Goal: Navigation & Orientation: Locate item on page

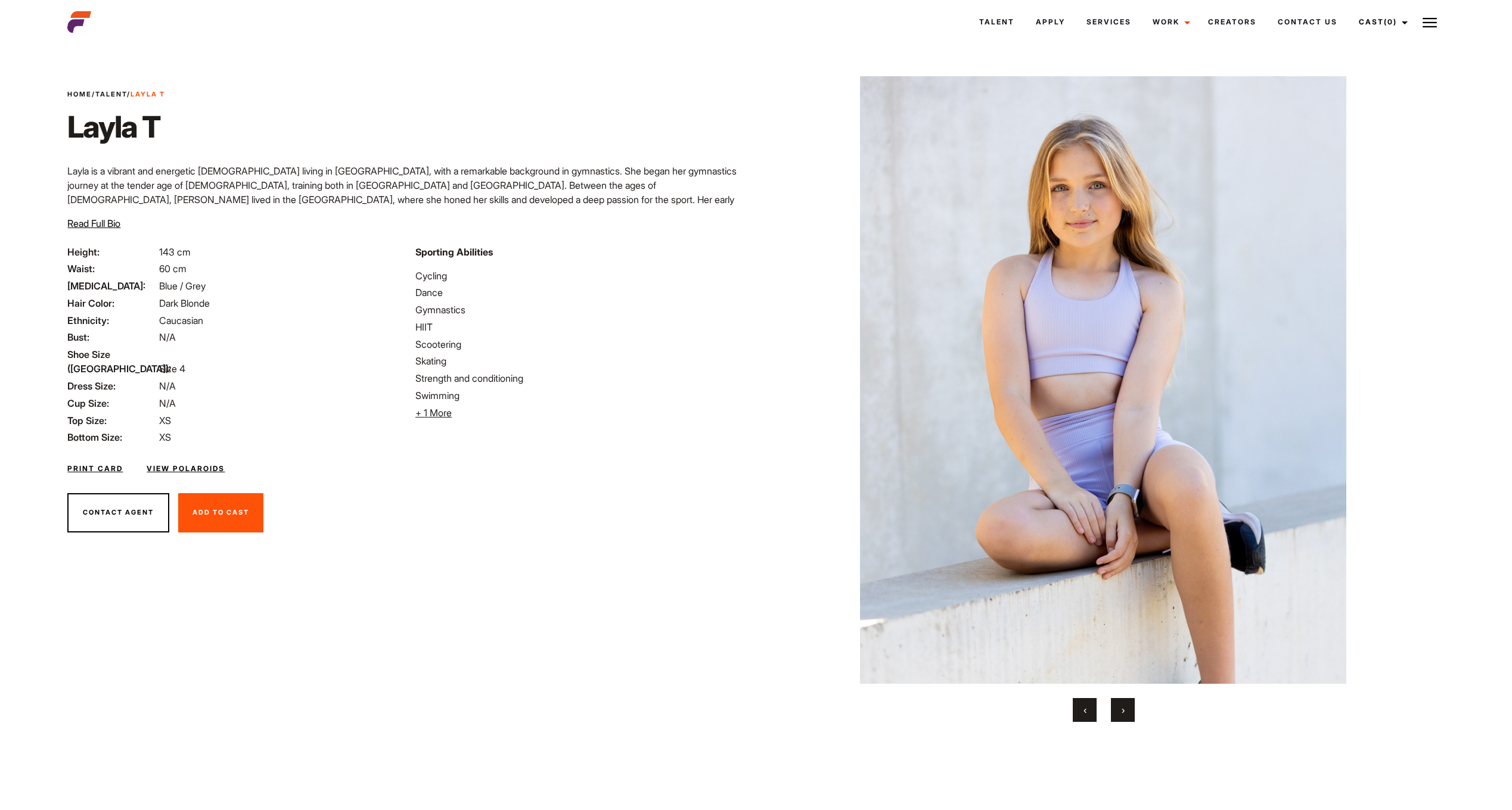
scroll to position [24, 0]
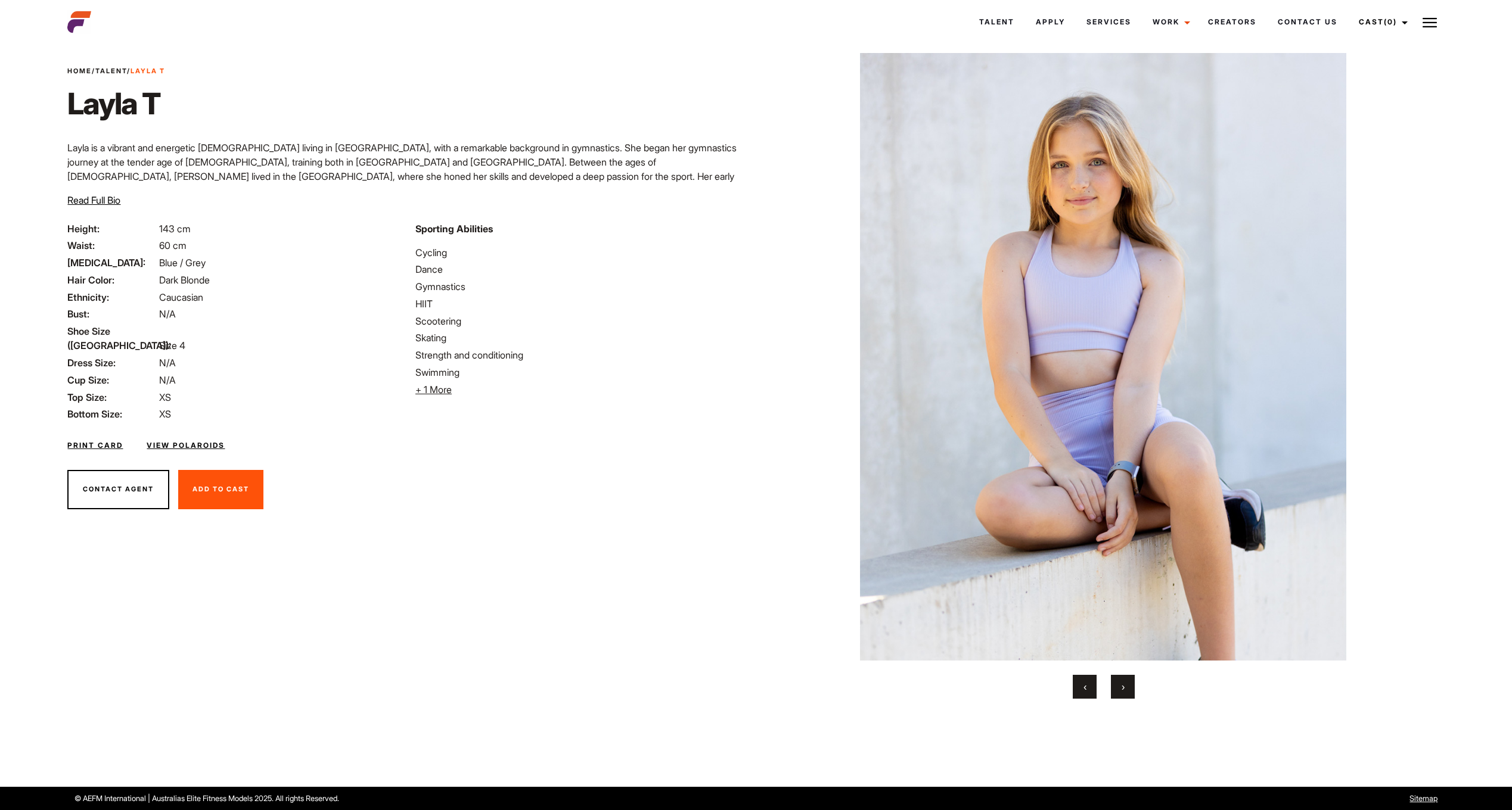
click at [1128, 685] on button "›" at bounding box center [1122, 687] width 24 height 24
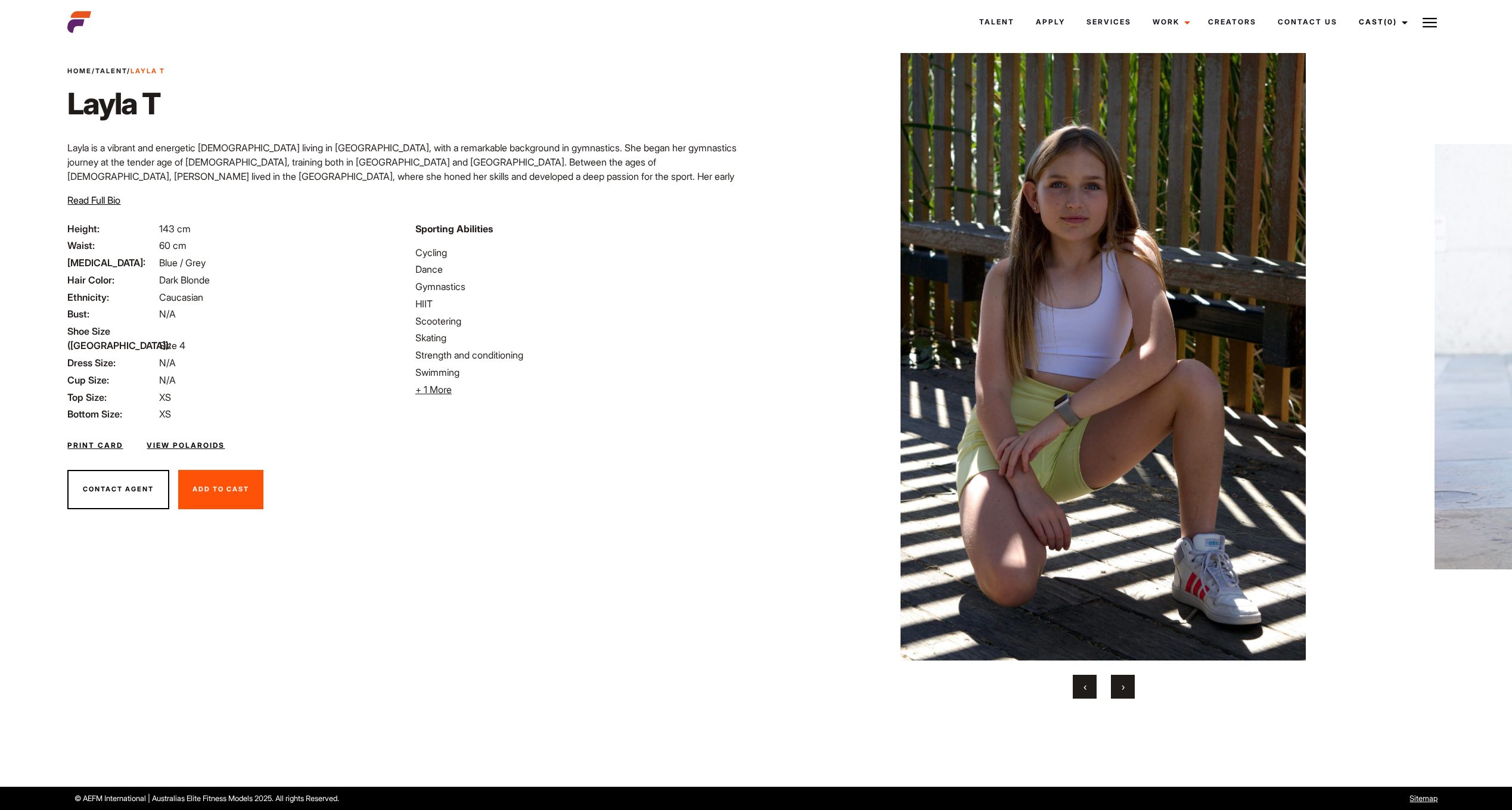
click at [1128, 685] on button "›" at bounding box center [1122, 687] width 24 height 24
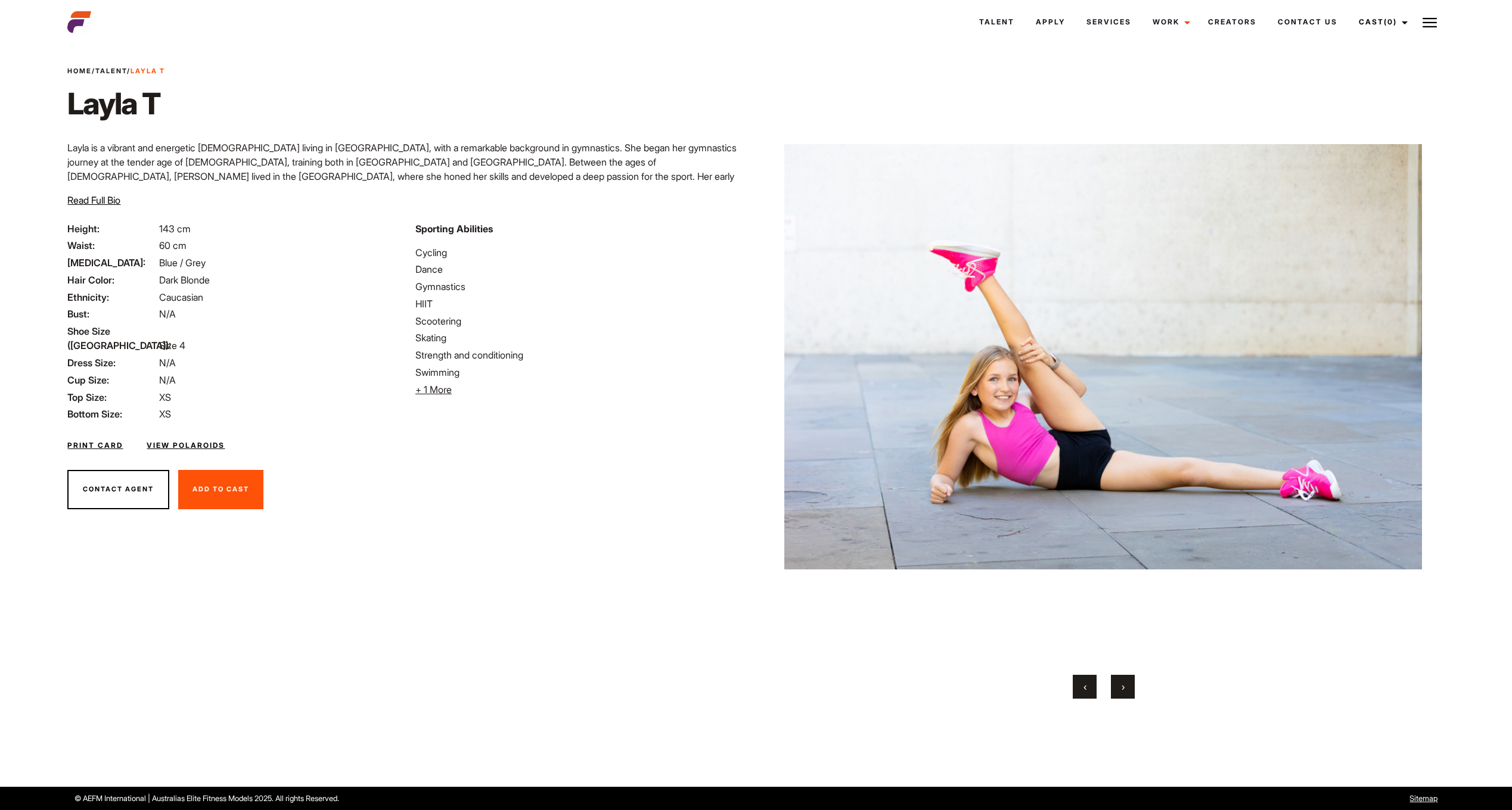
click at [1128, 685] on button "›" at bounding box center [1122, 687] width 24 height 24
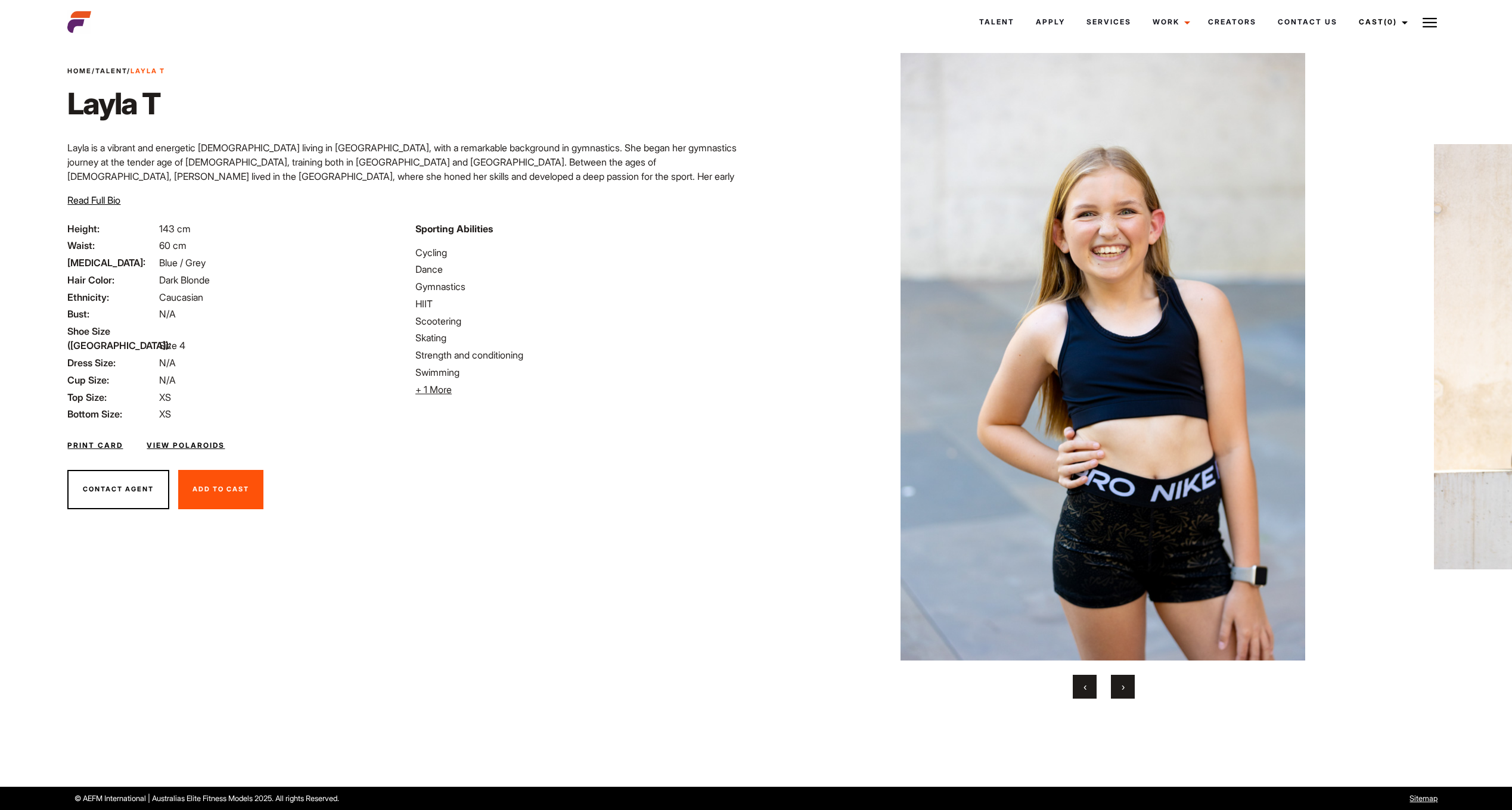
click at [1128, 685] on button "›" at bounding box center [1122, 687] width 24 height 24
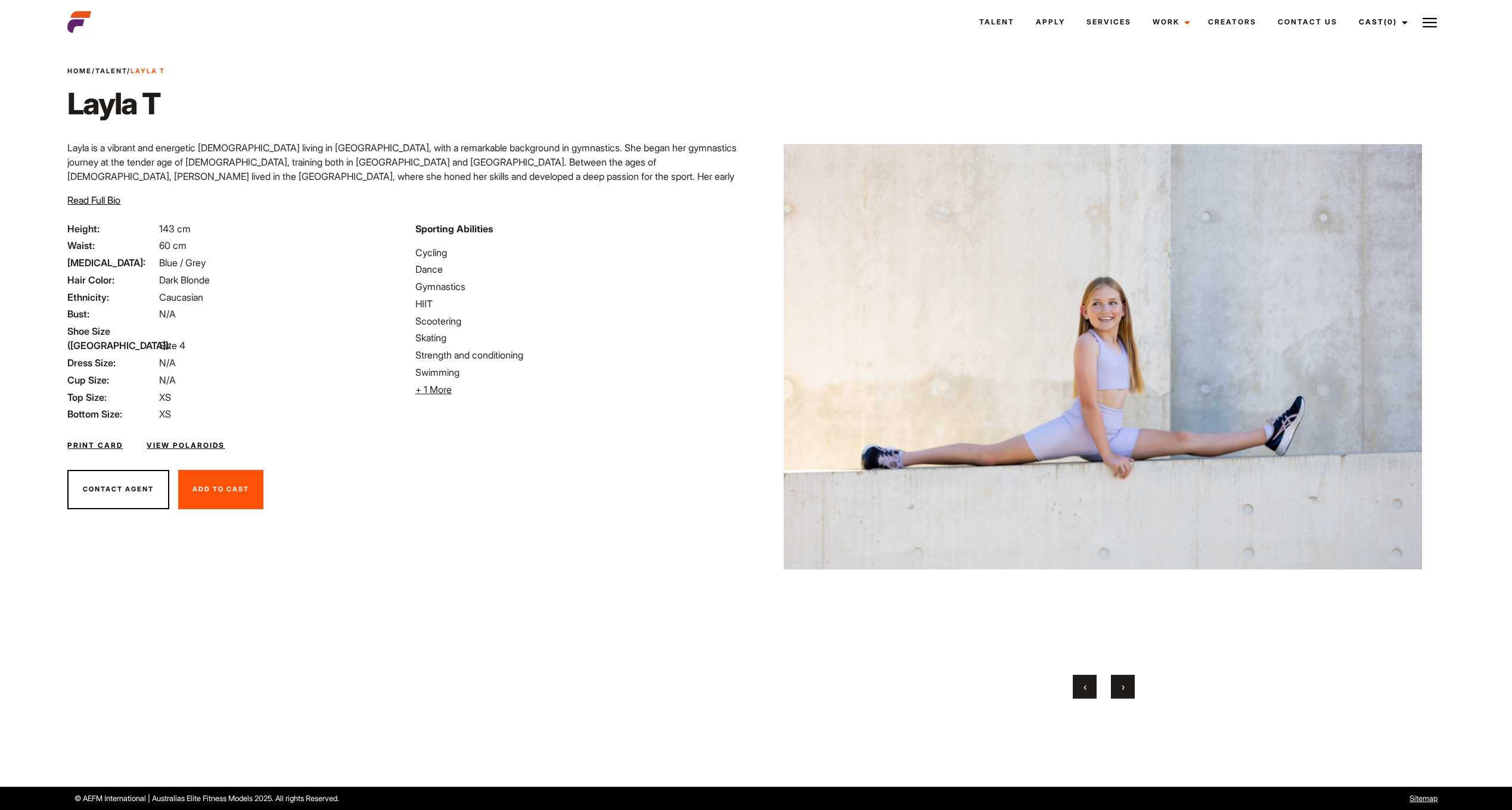
click at [1128, 685] on button "›" at bounding box center [1122, 687] width 24 height 24
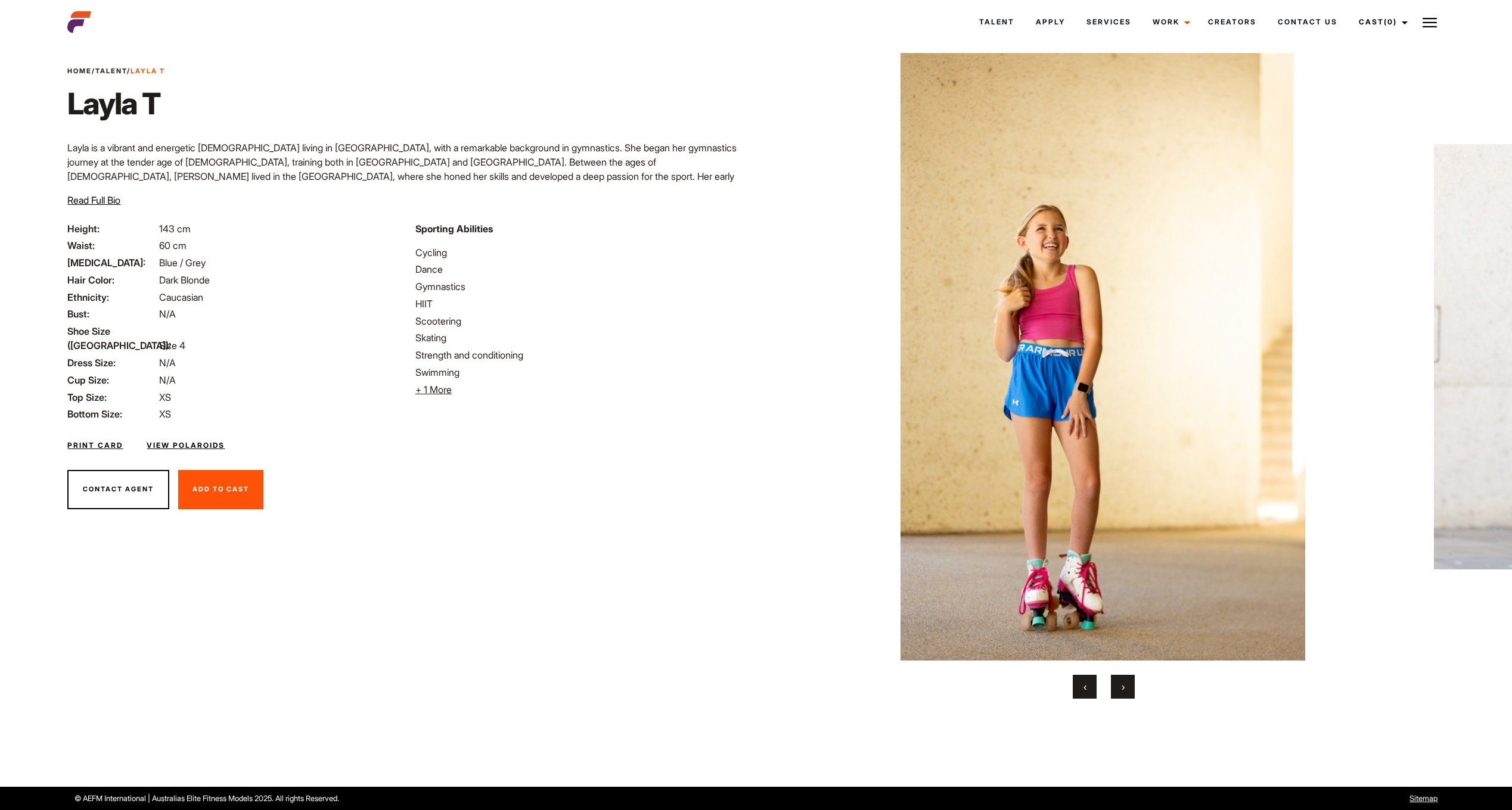
click at [1128, 685] on button "›" at bounding box center [1122, 687] width 24 height 24
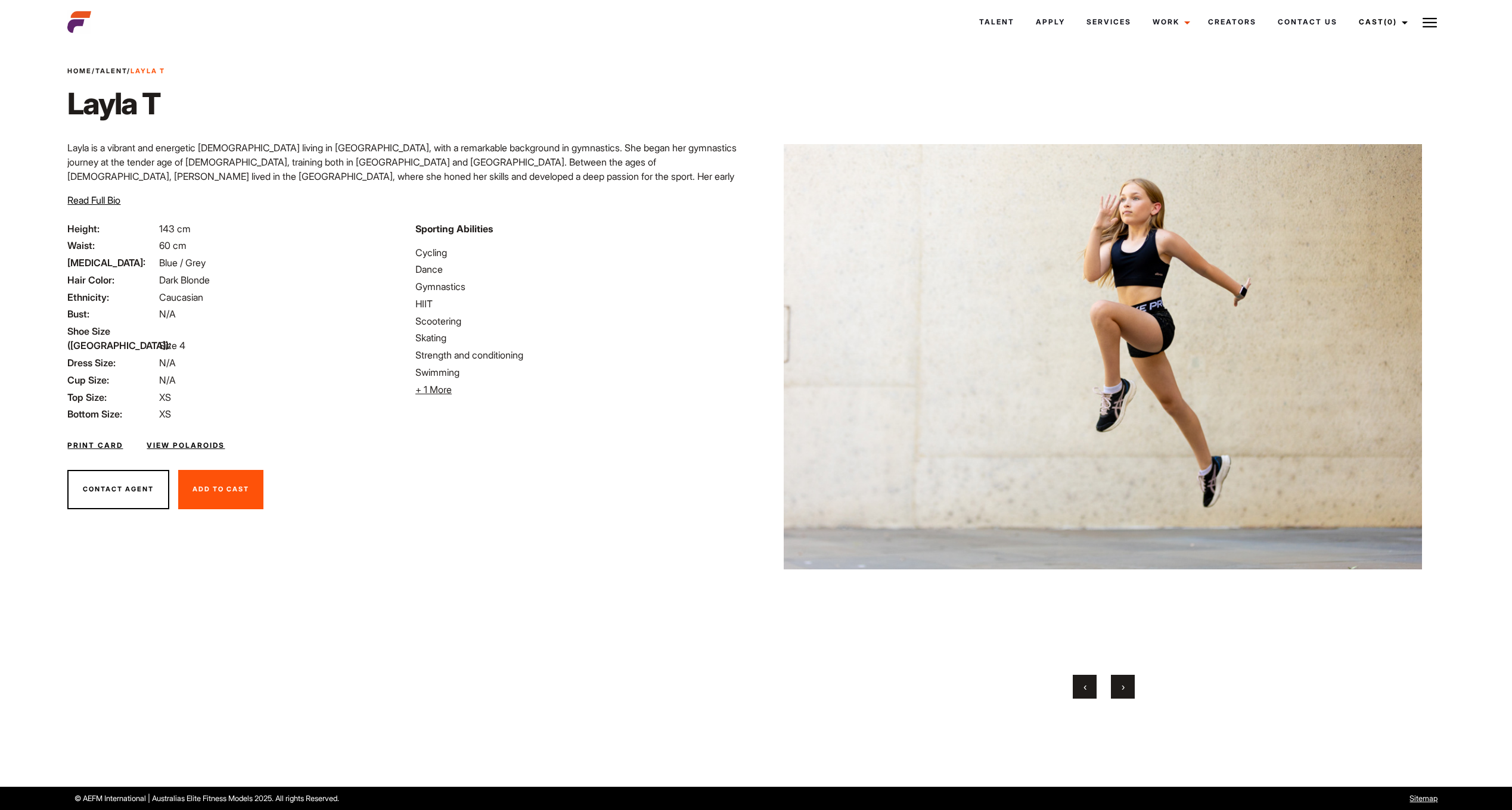
click at [1128, 685] on button "›" at bounding box center [1122, 687] width 24 height 24
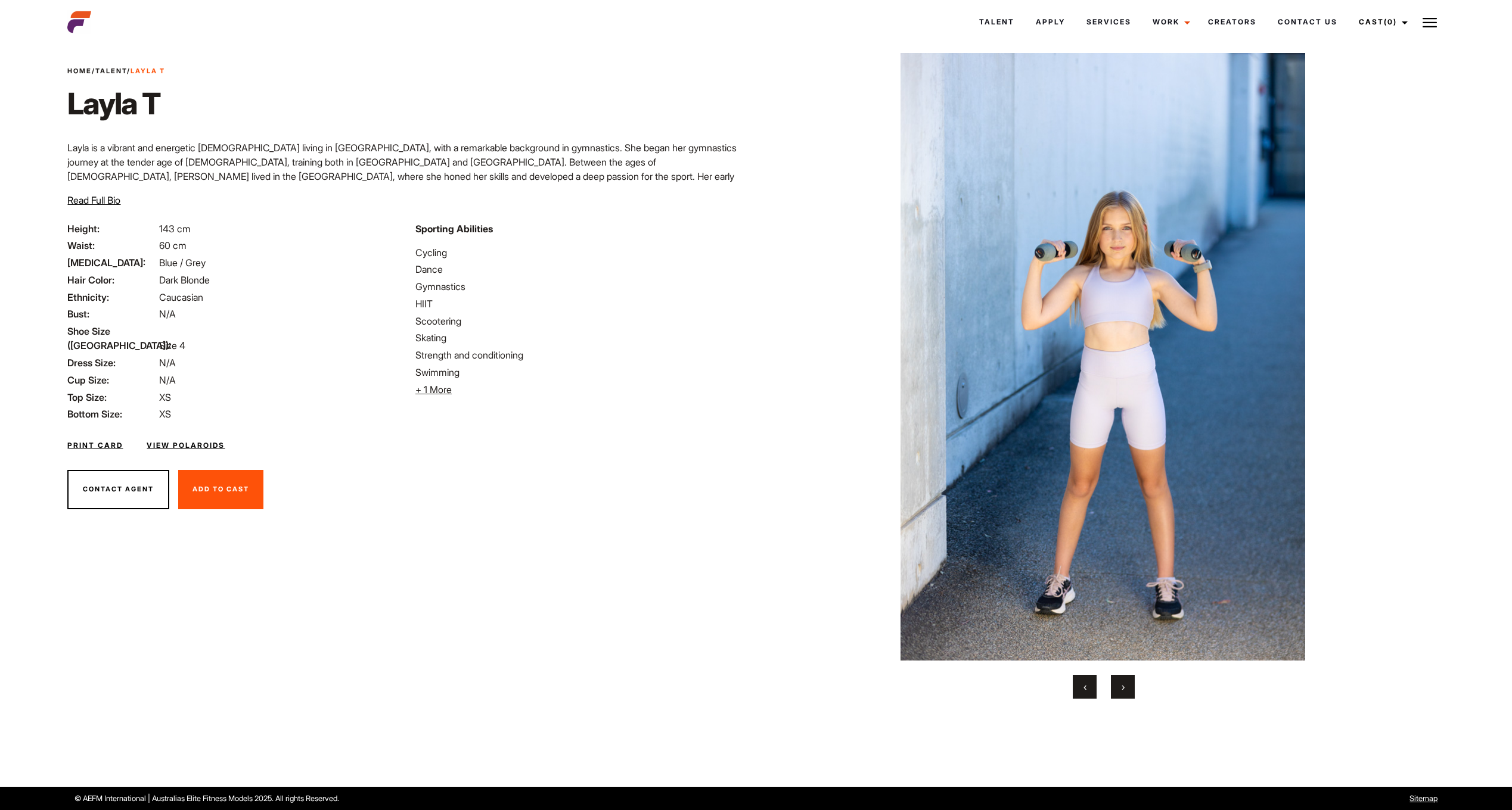
click at [1117, 688] on button "›" at bounding box center [1122, 687] width 24 height 24
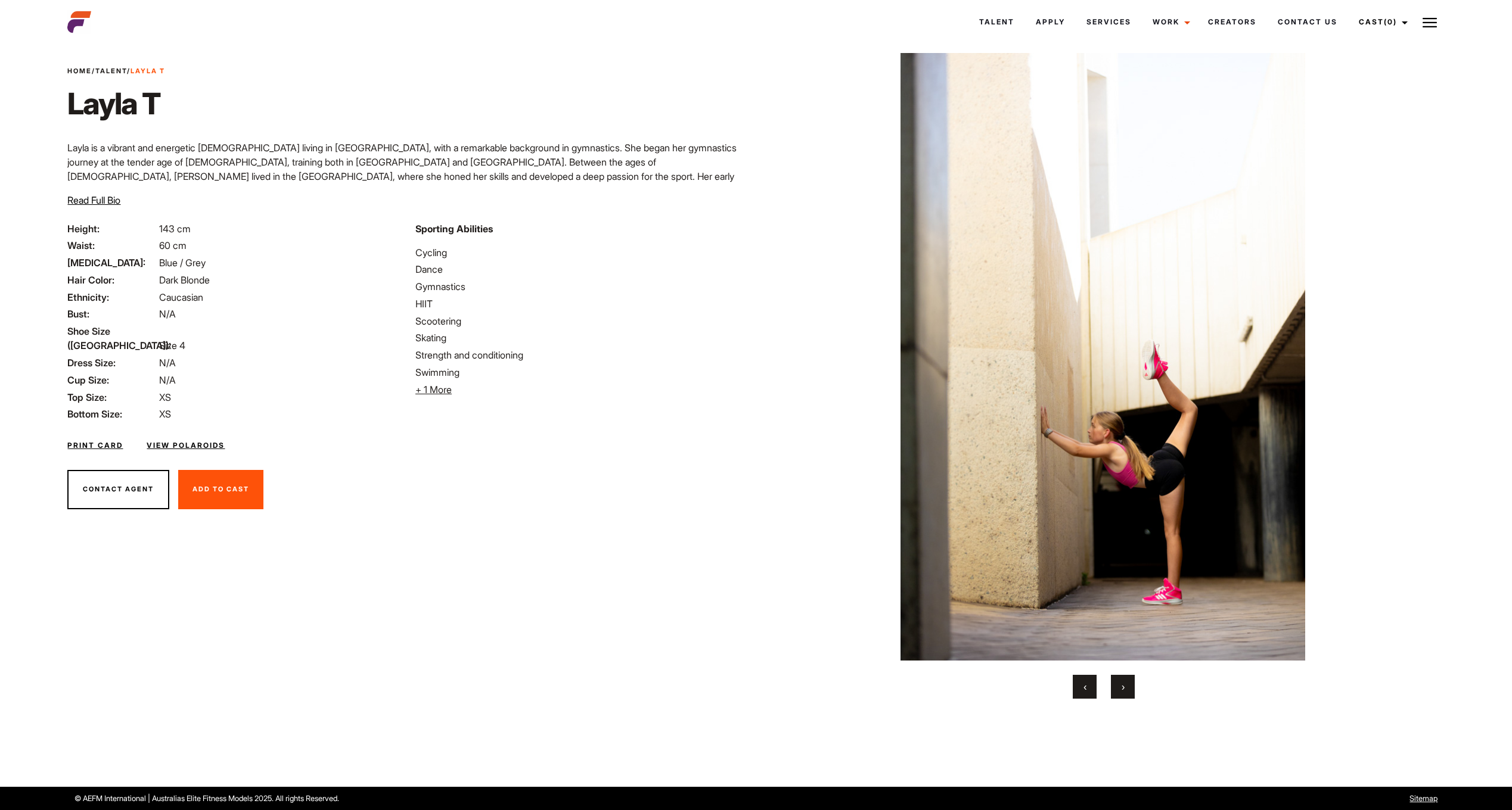
click at [1117, 688] on button "›" at bounding box center [1122, 687] width 24 height 24
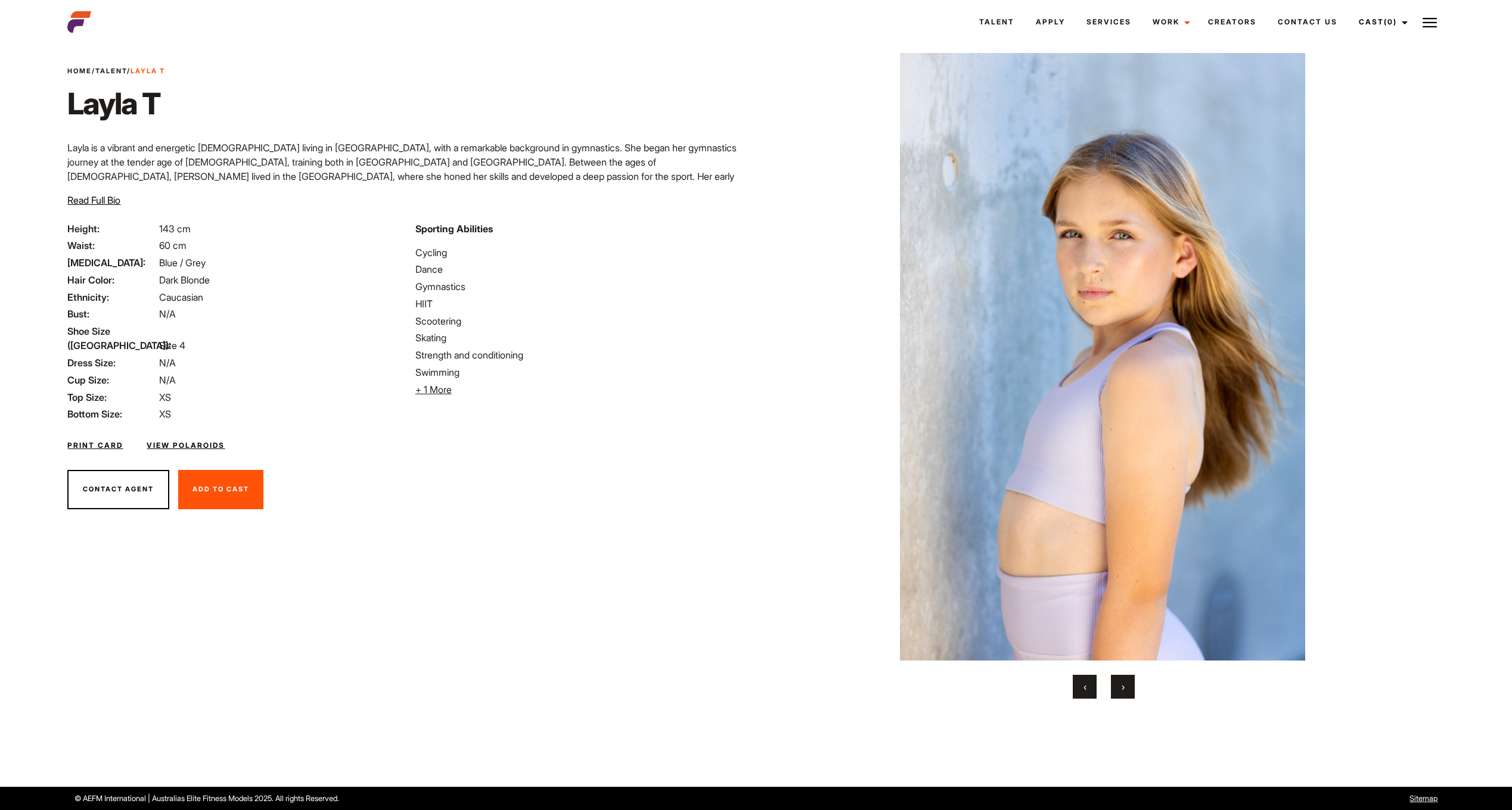
click at [1117, 688] on button "›" at bounding box center [1122, 687] width 24 height 24
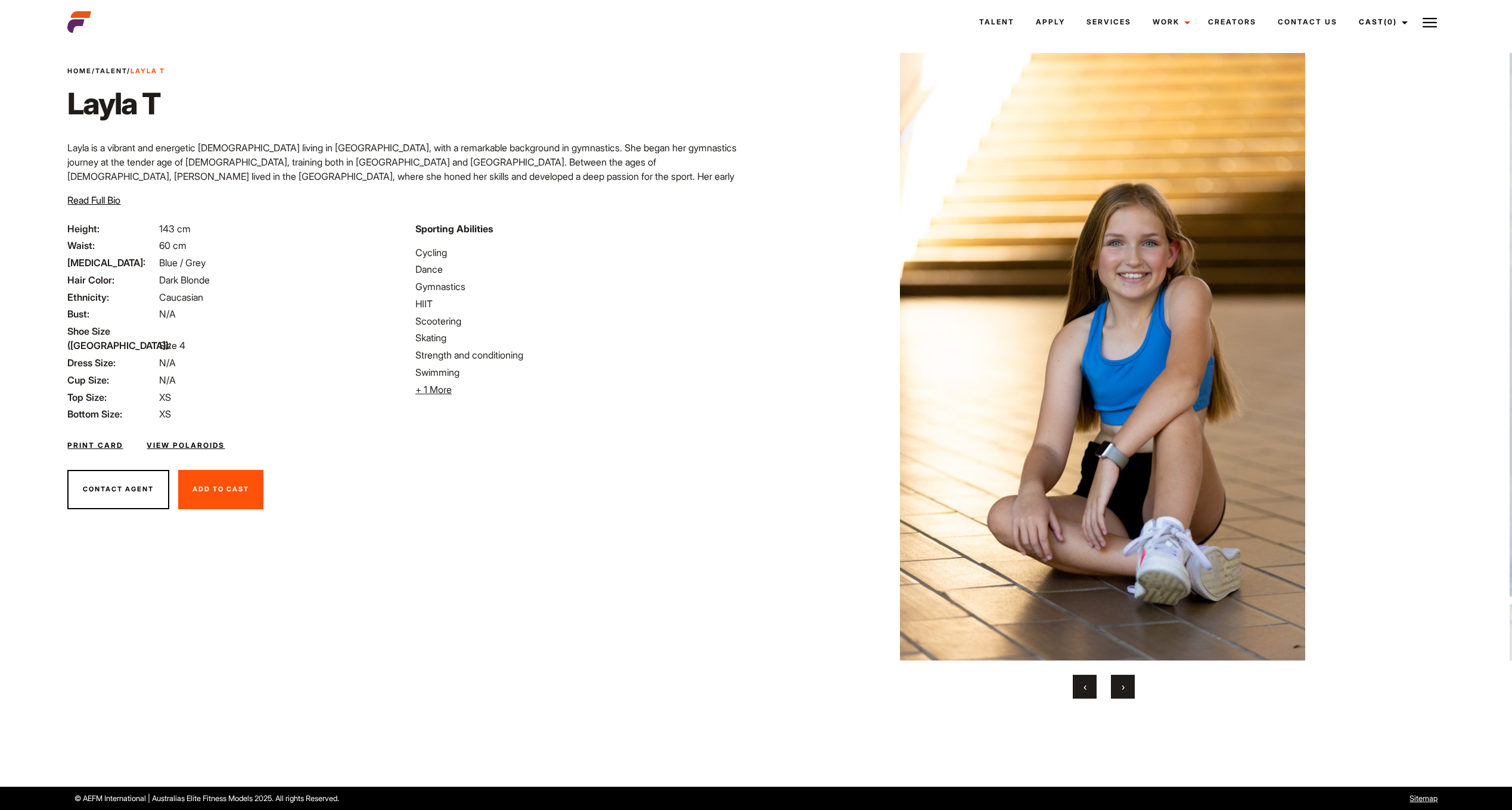
click at [1117, 688] on button "›" at bounding box center [1122, 687] width 24 height 24
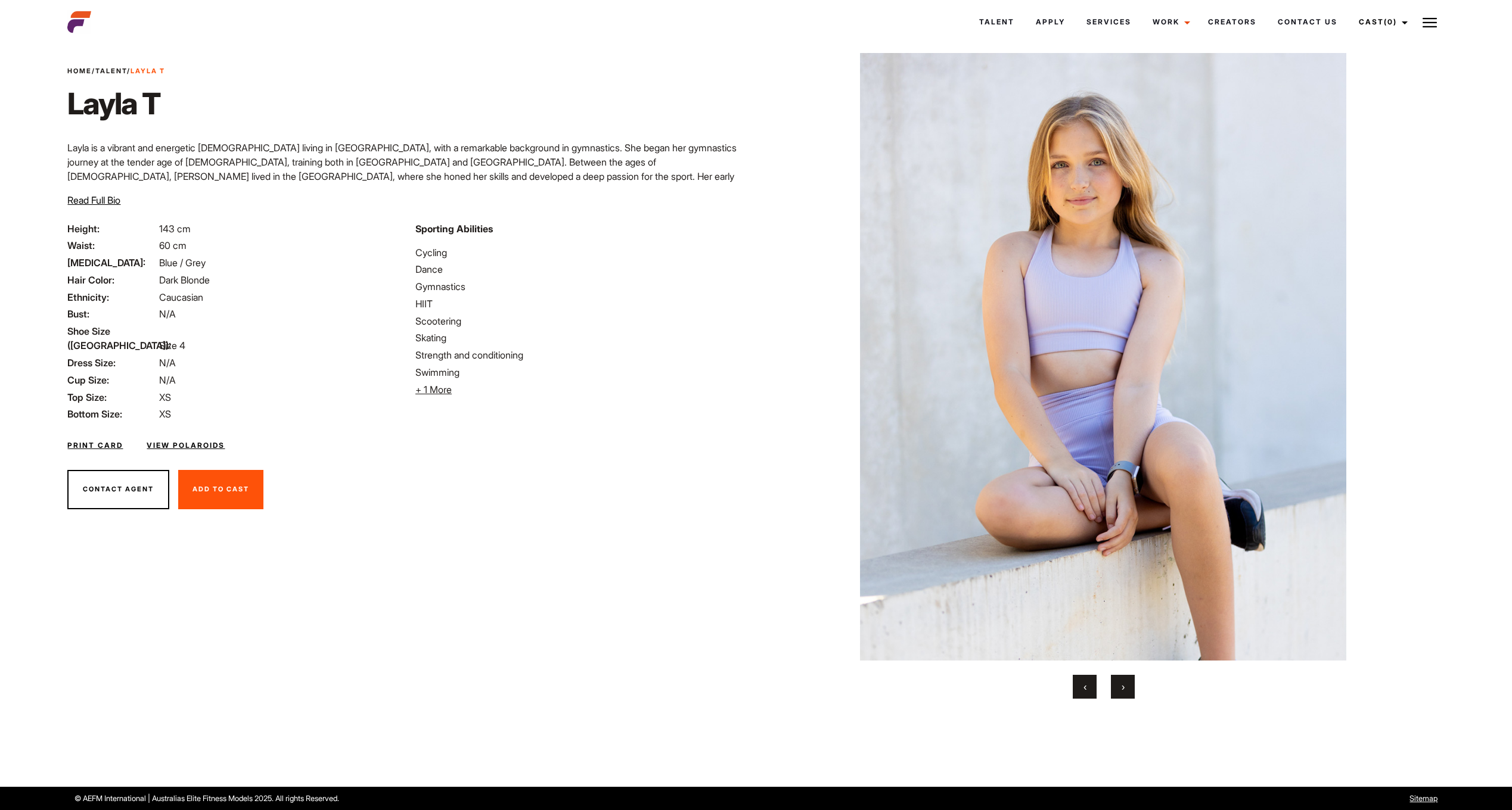
click at [1117, 688] on button "›" at bounding box center [1122, 687] width 24 height 24
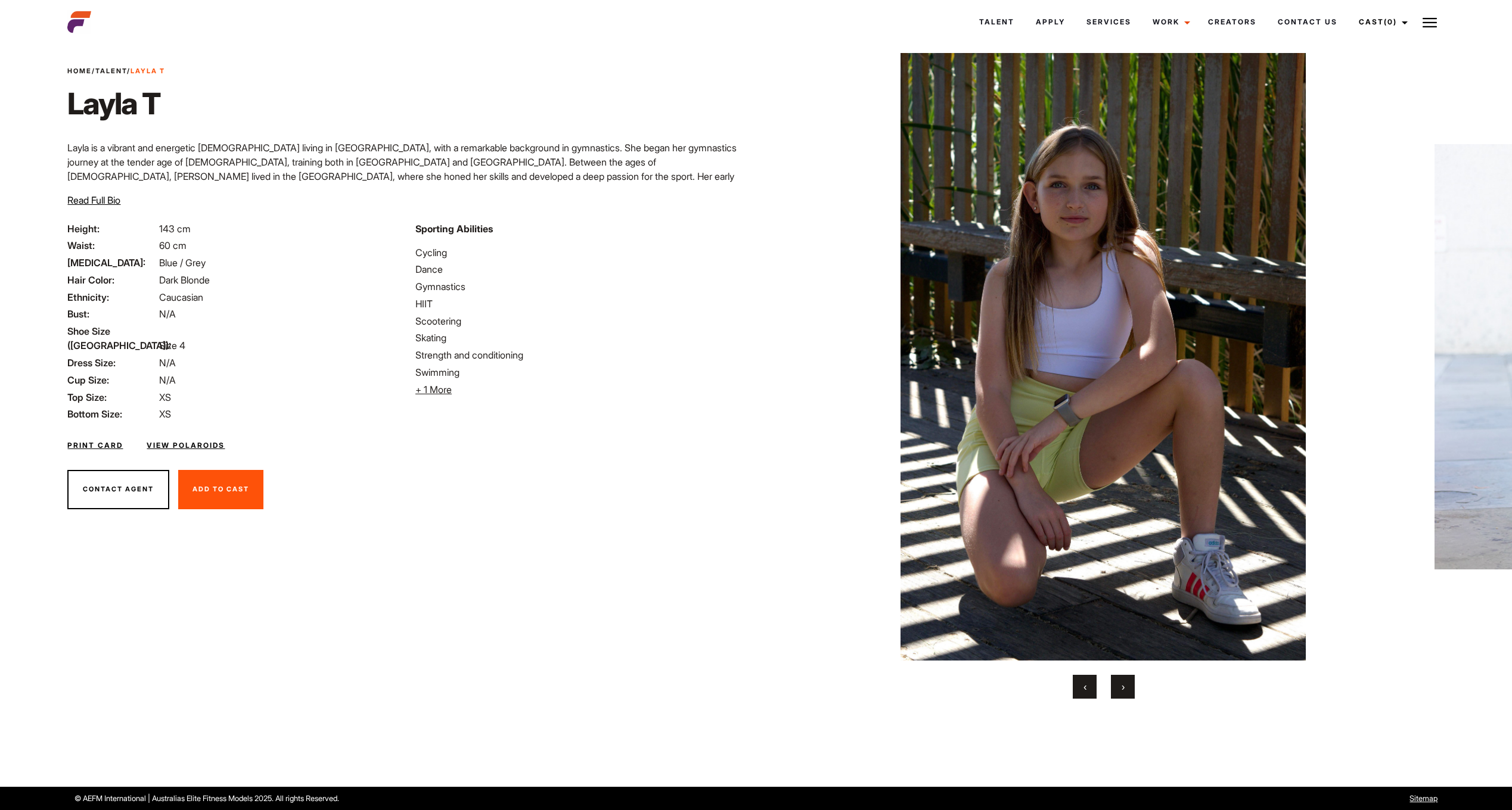
click at [1117, 688] on button "›" at bounding box center [1122, 687] width 24 height 24
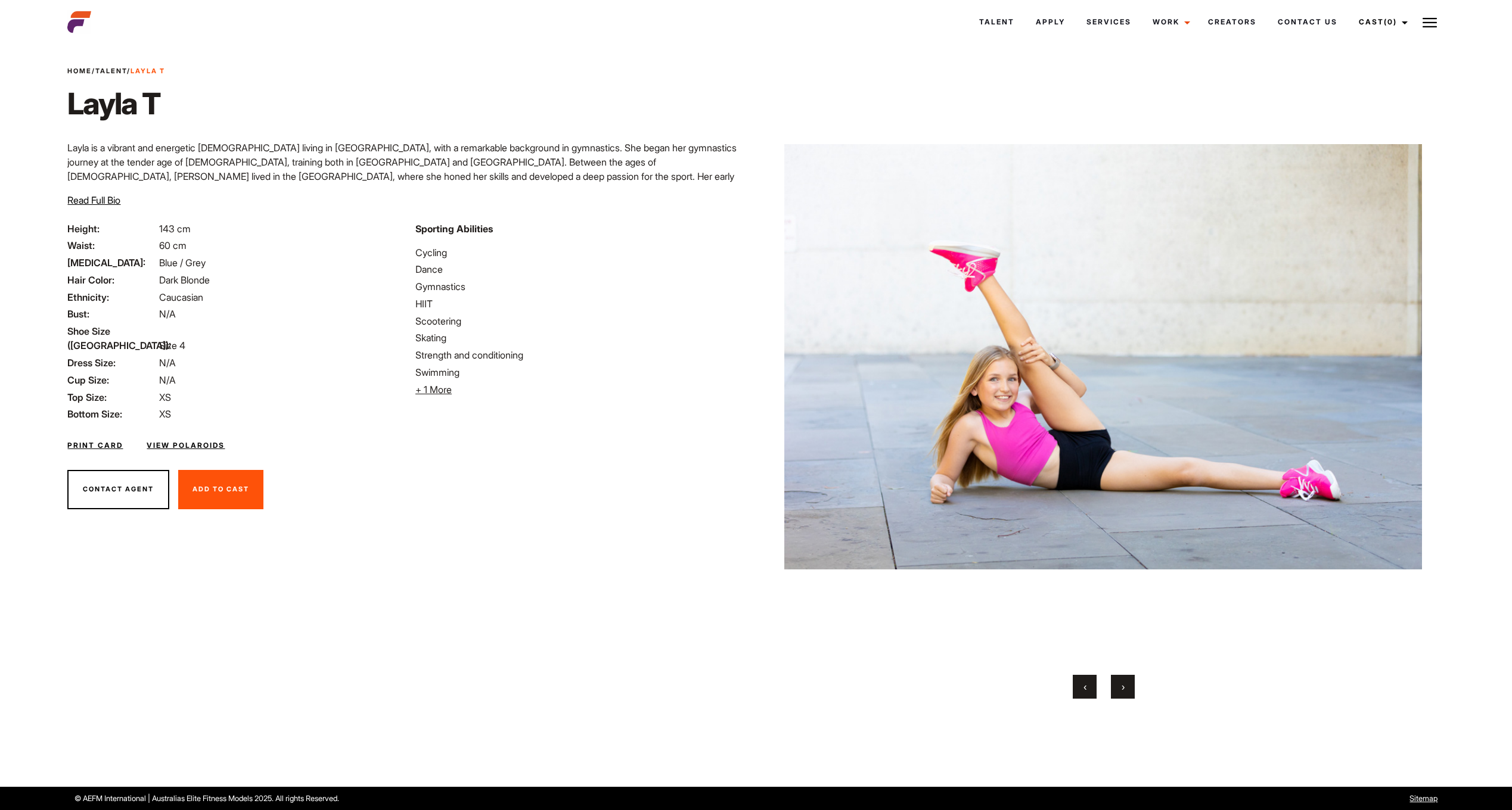
click at [1117, 688] on button "›" at bounding box center [1122, 687] width 24 height 24
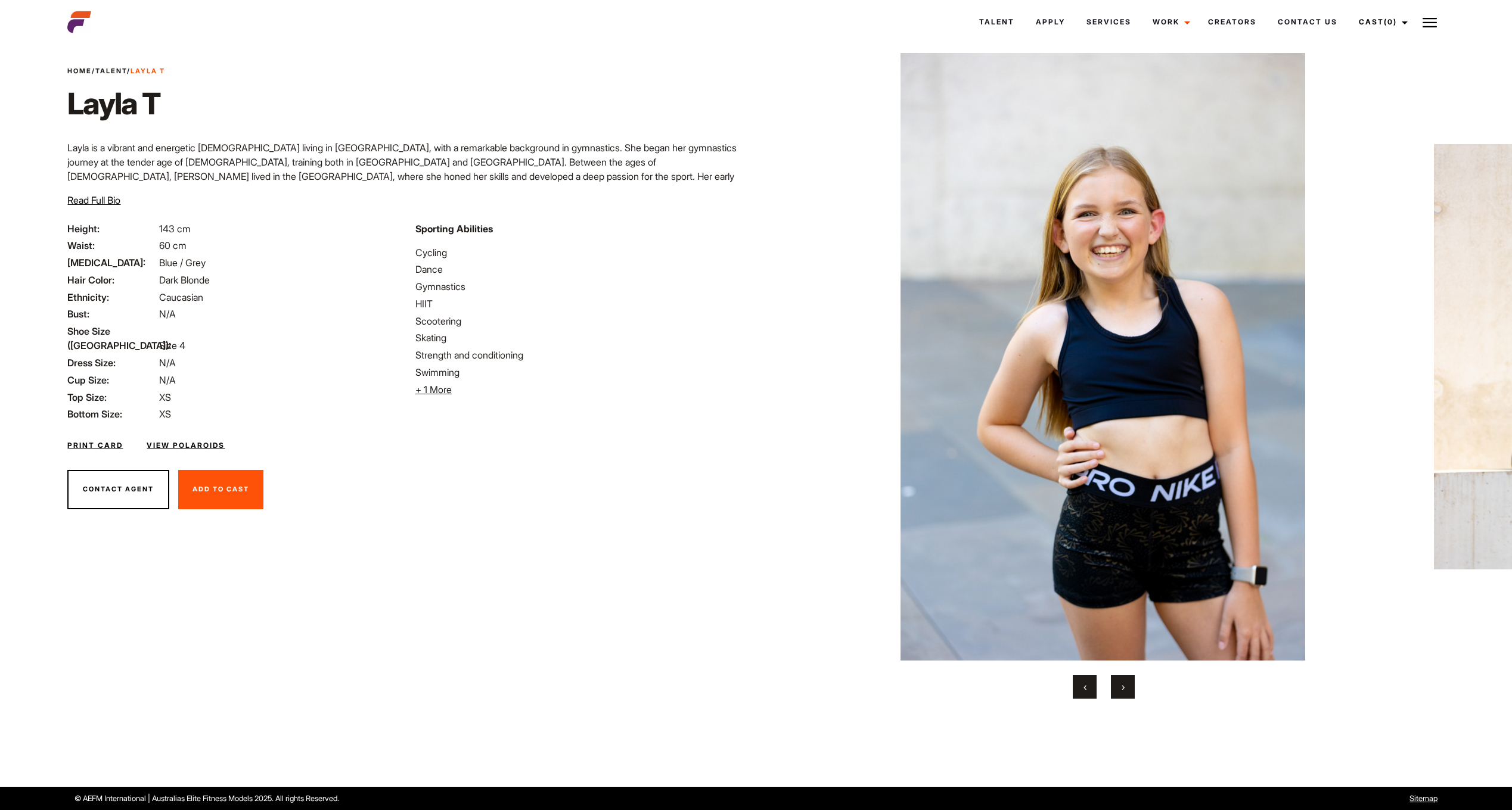
click at [1117, 688] on button "›" at bounding box center [1122, 687] width 24 height 24
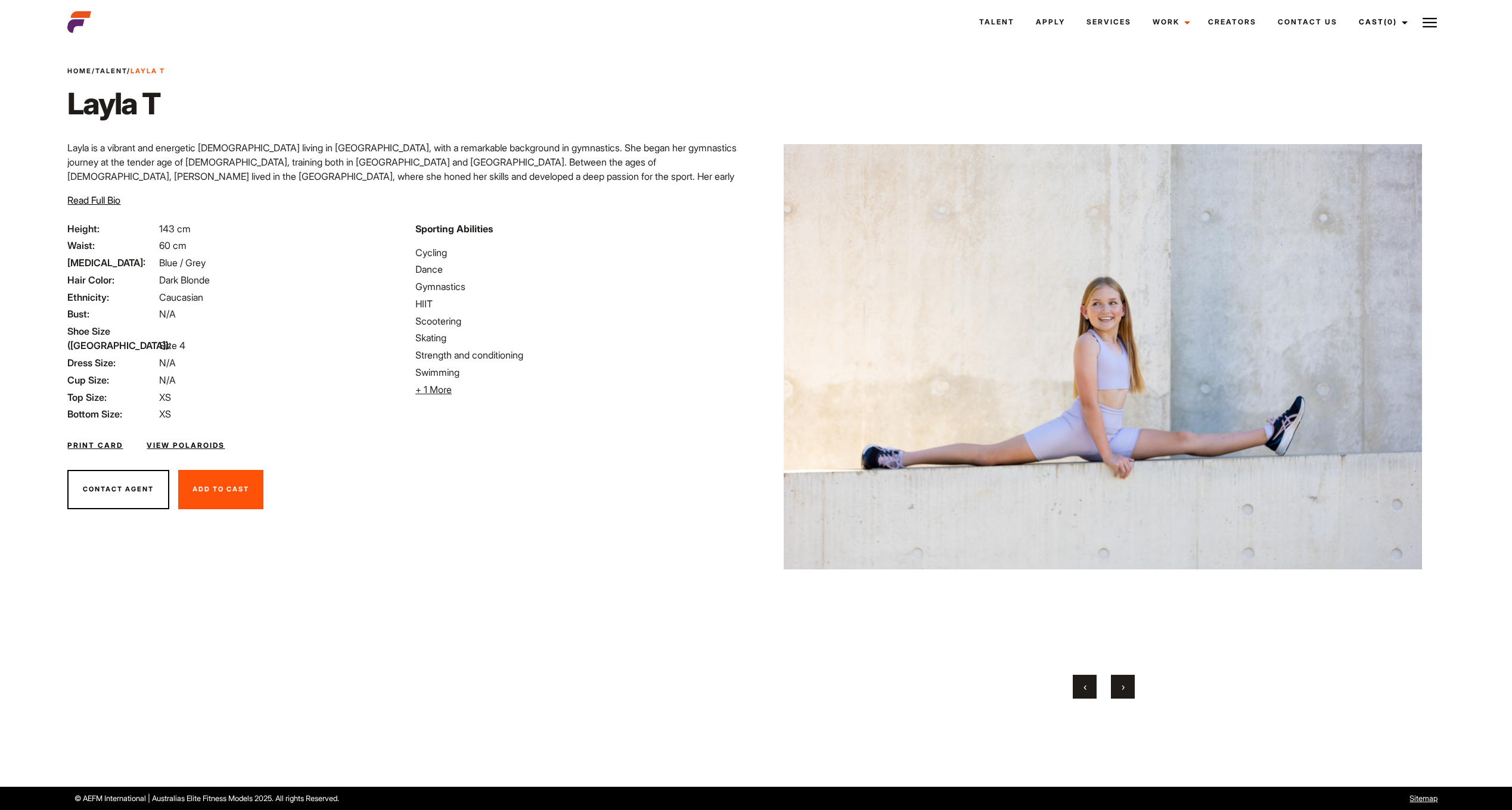
click at [1117, 688] on button "›" at bounding box center [1122, 687] width 24 height 24
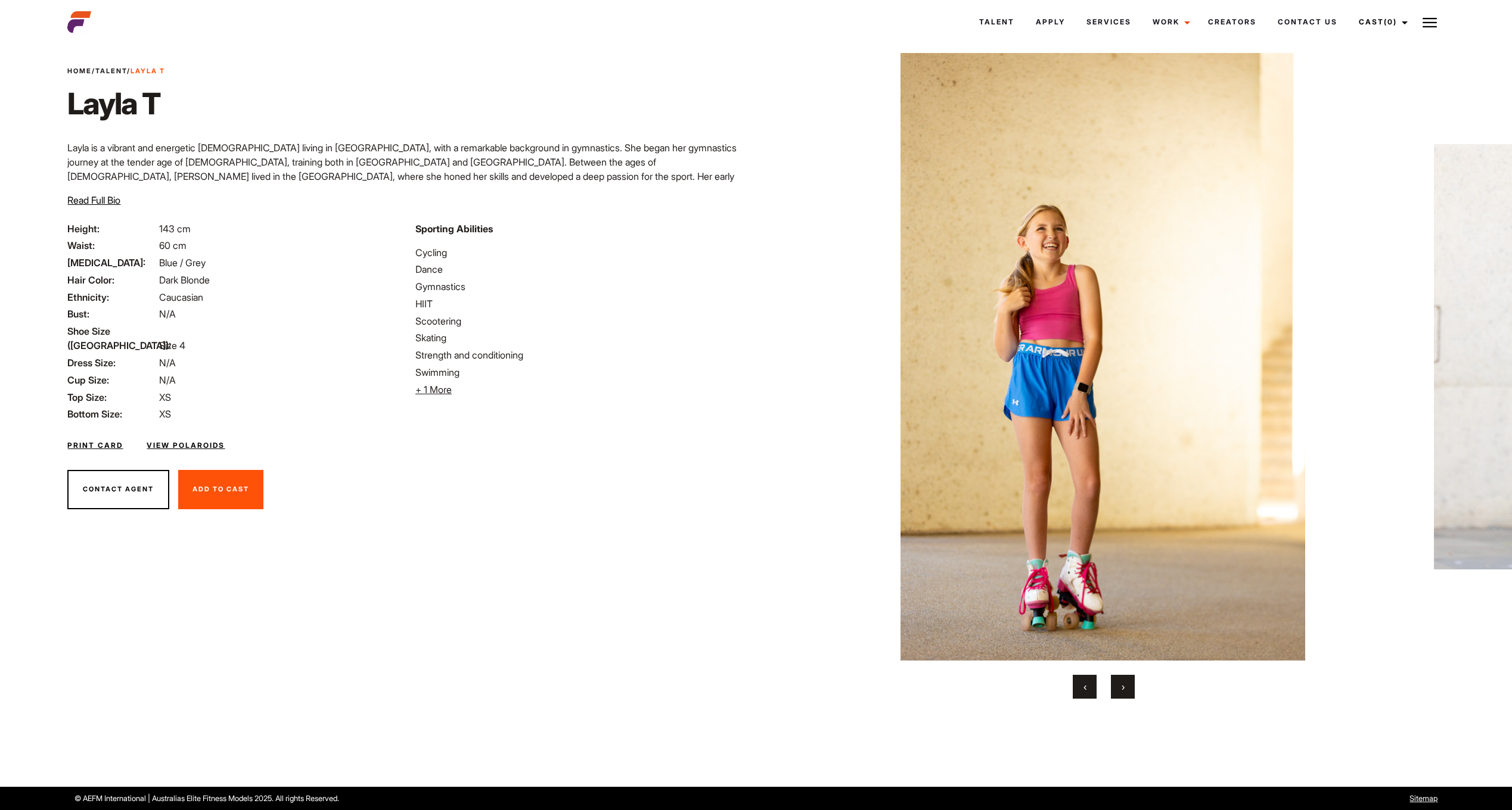
click at [1117, 688] on button "›" at bounding box center [1122, 687] width 24 height 24
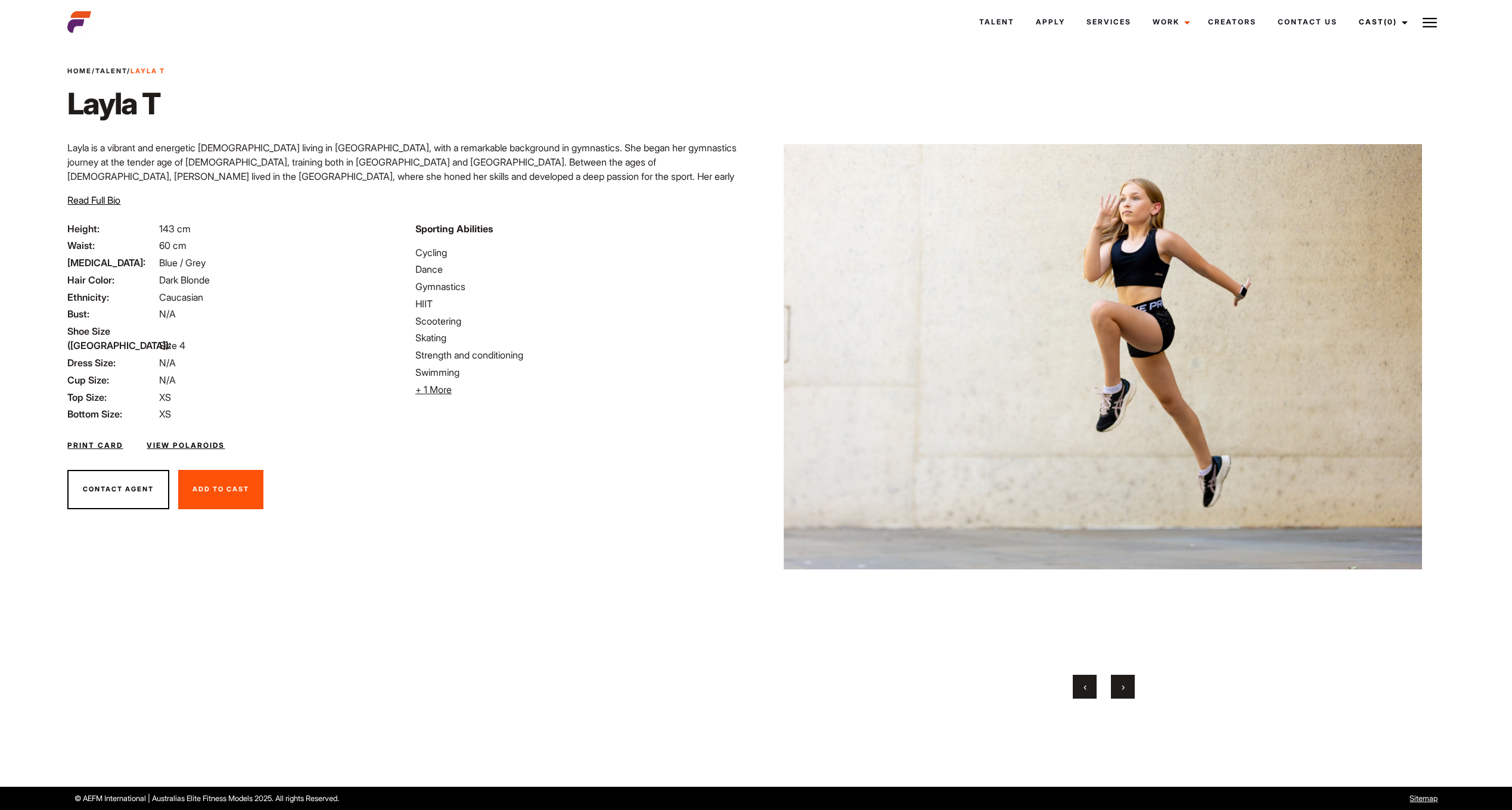
click at [1117, 688] on button "›" at bounding box center [1122, 687] width 24 height 24
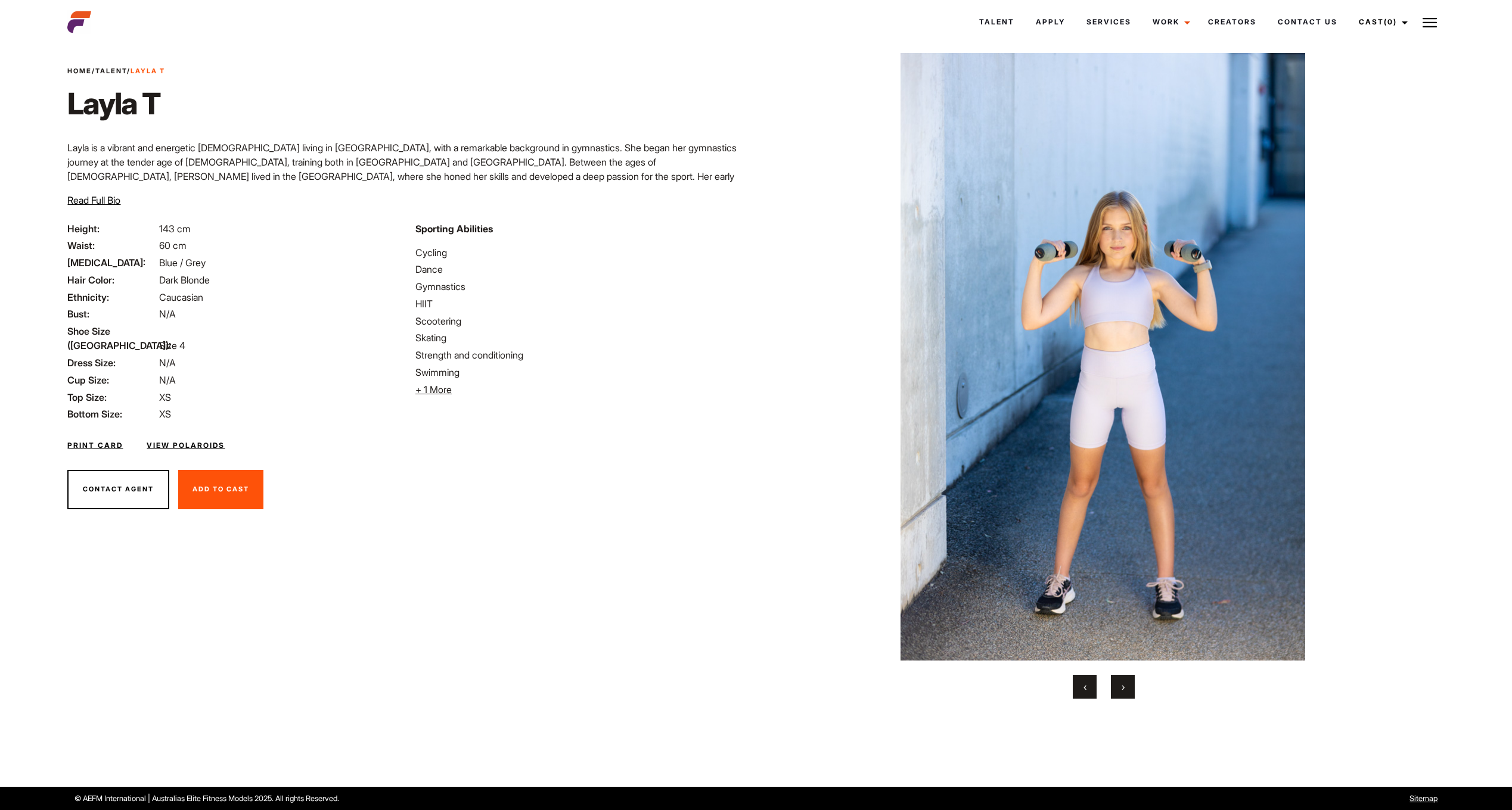
click at [1117, 688] on button "›" at bounding box center [1122, 687] width 24 height 24
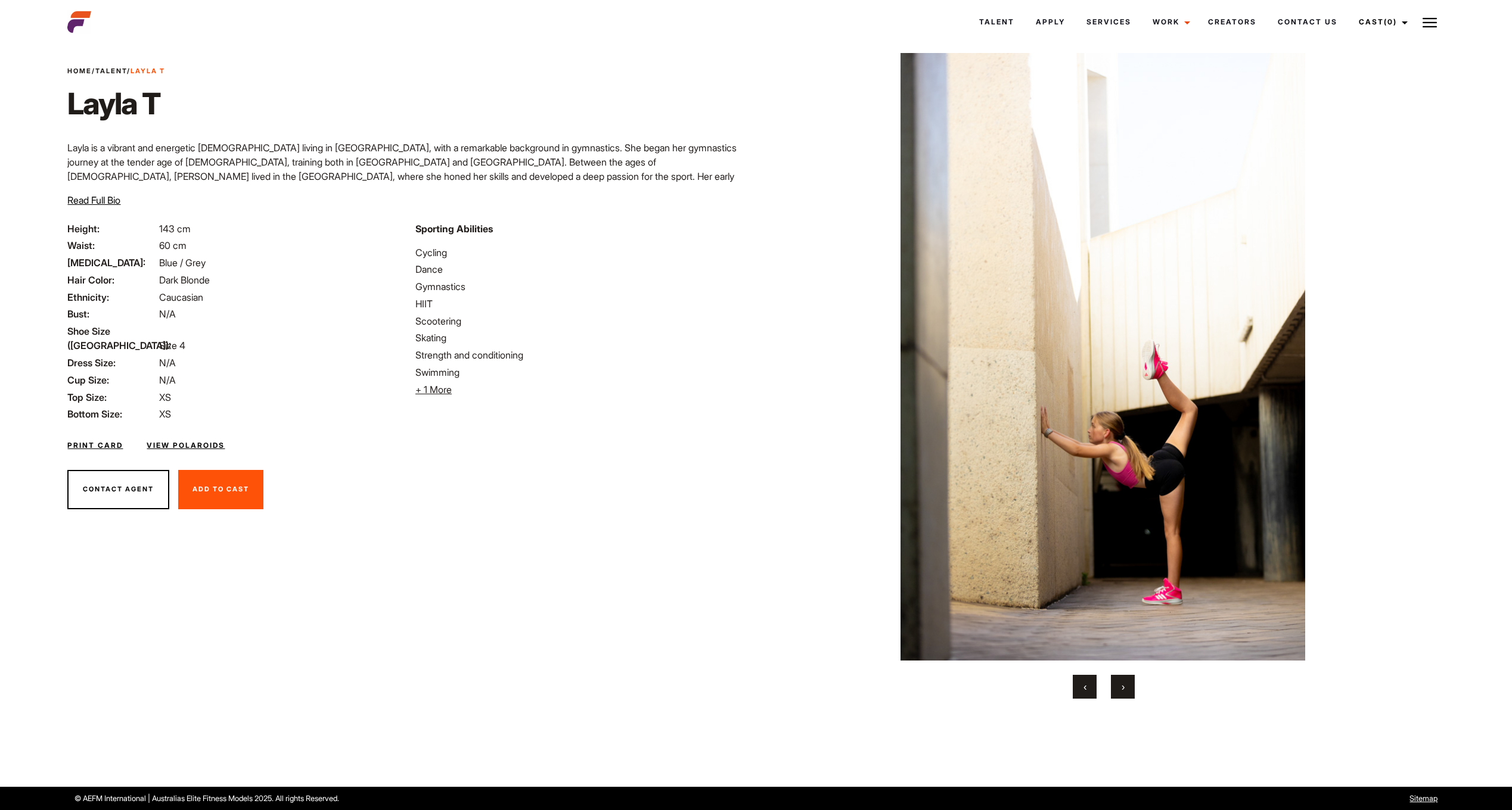
click at [1117, 688] on button "›" at bounding box center [1122, 687] width 24 height 24
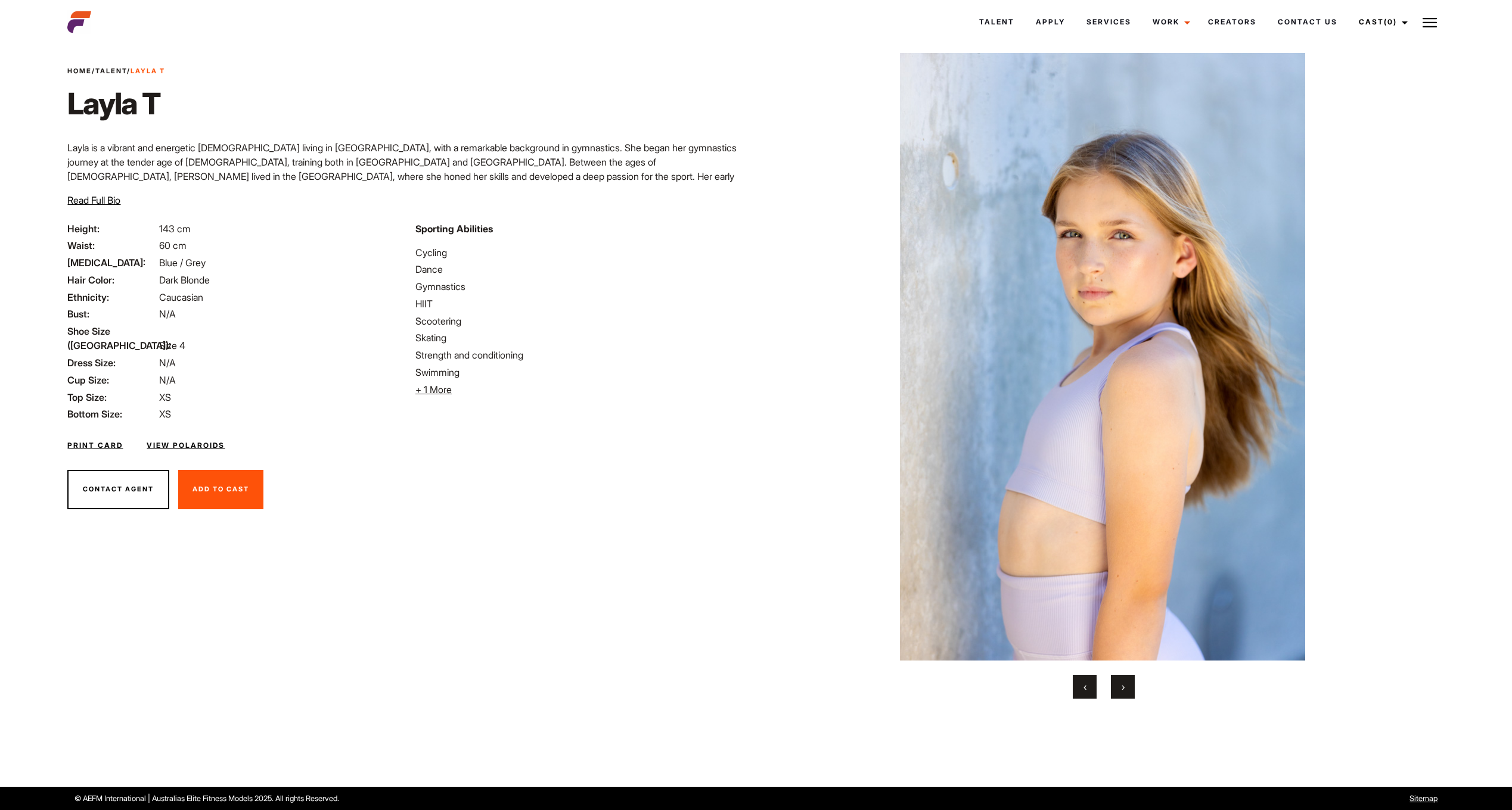
click at [1117, 688] on button "›" at bounding box center [1122, 687] width 24 height 24
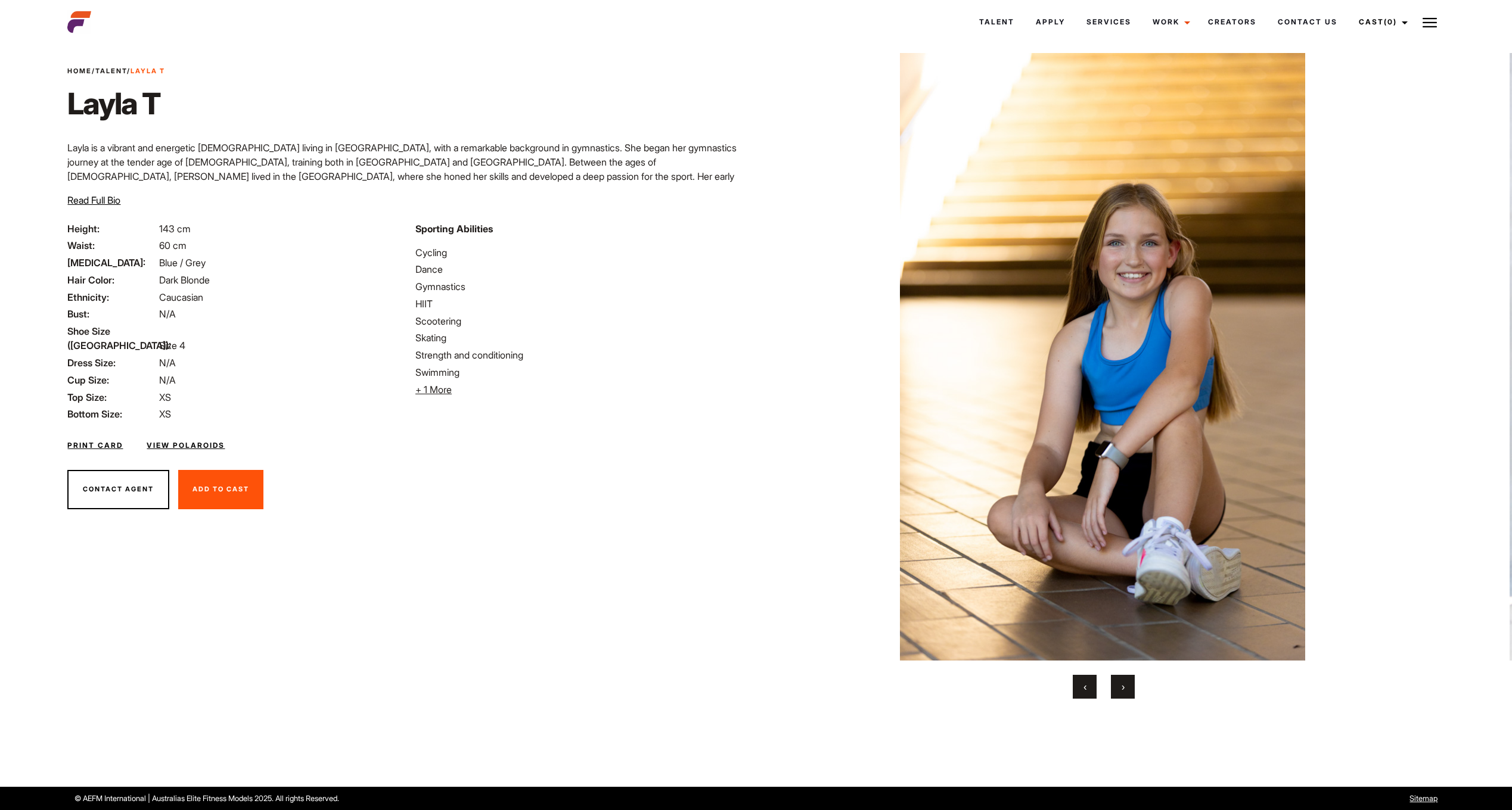
click at [1117, 688] on button "›" at bounding box center [1122, 687] width 24 height 24
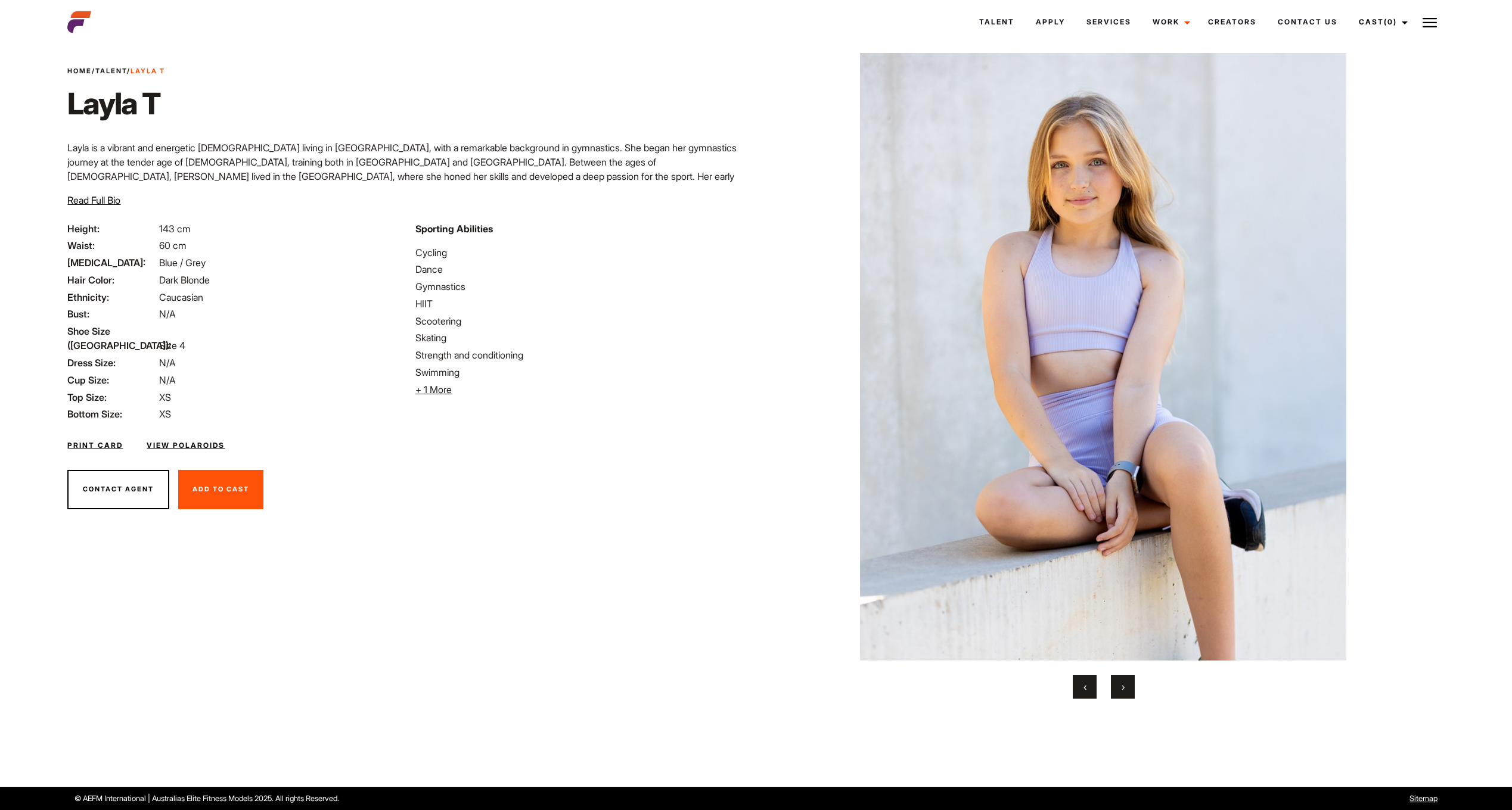
click at [1117, 688] on button "›" at bounding box center [1122, 687] width 24 height 24
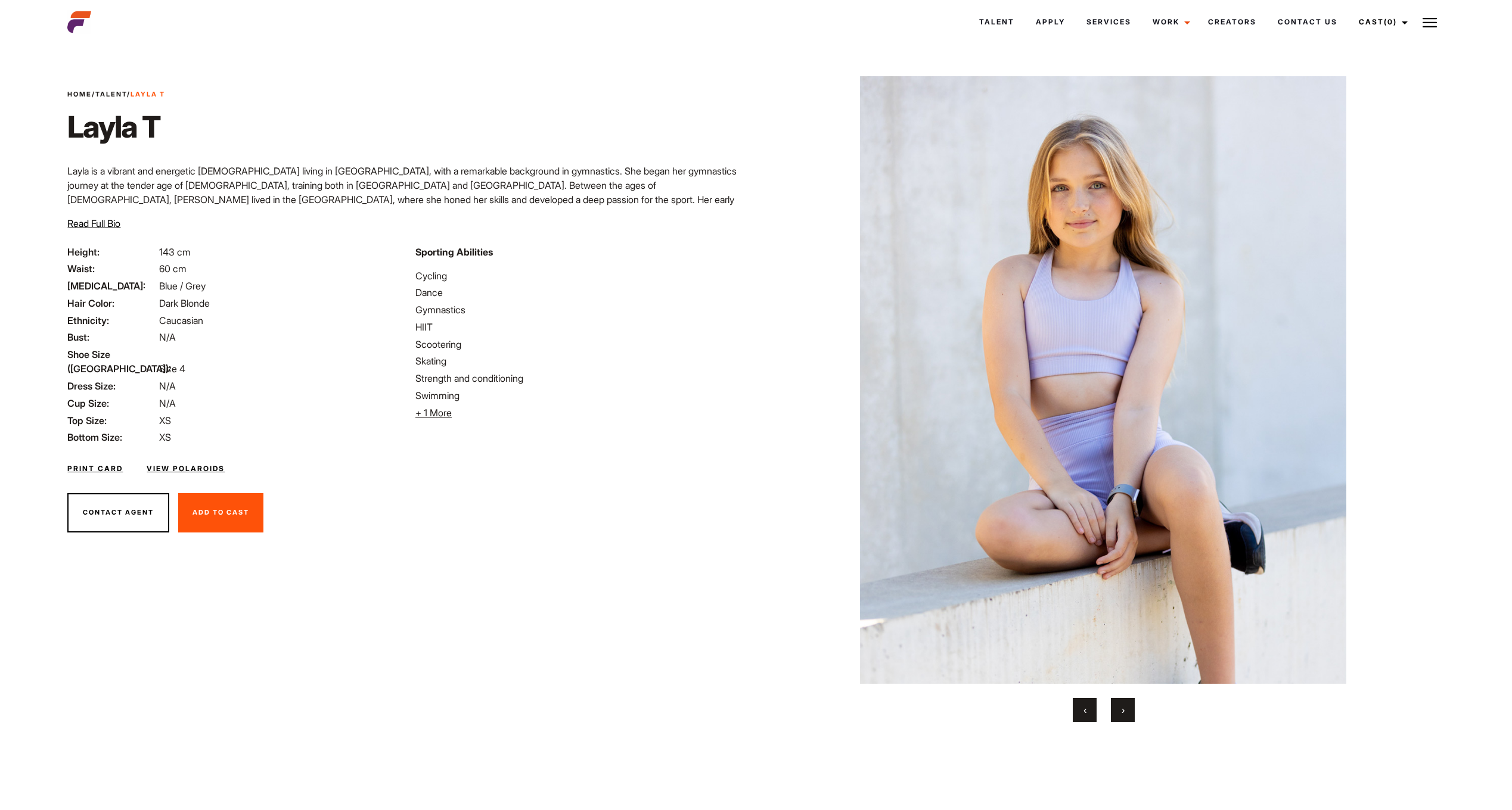
click at [1079, 714] on button "‹" at bounding box center [1083, 709] width 24 height 24
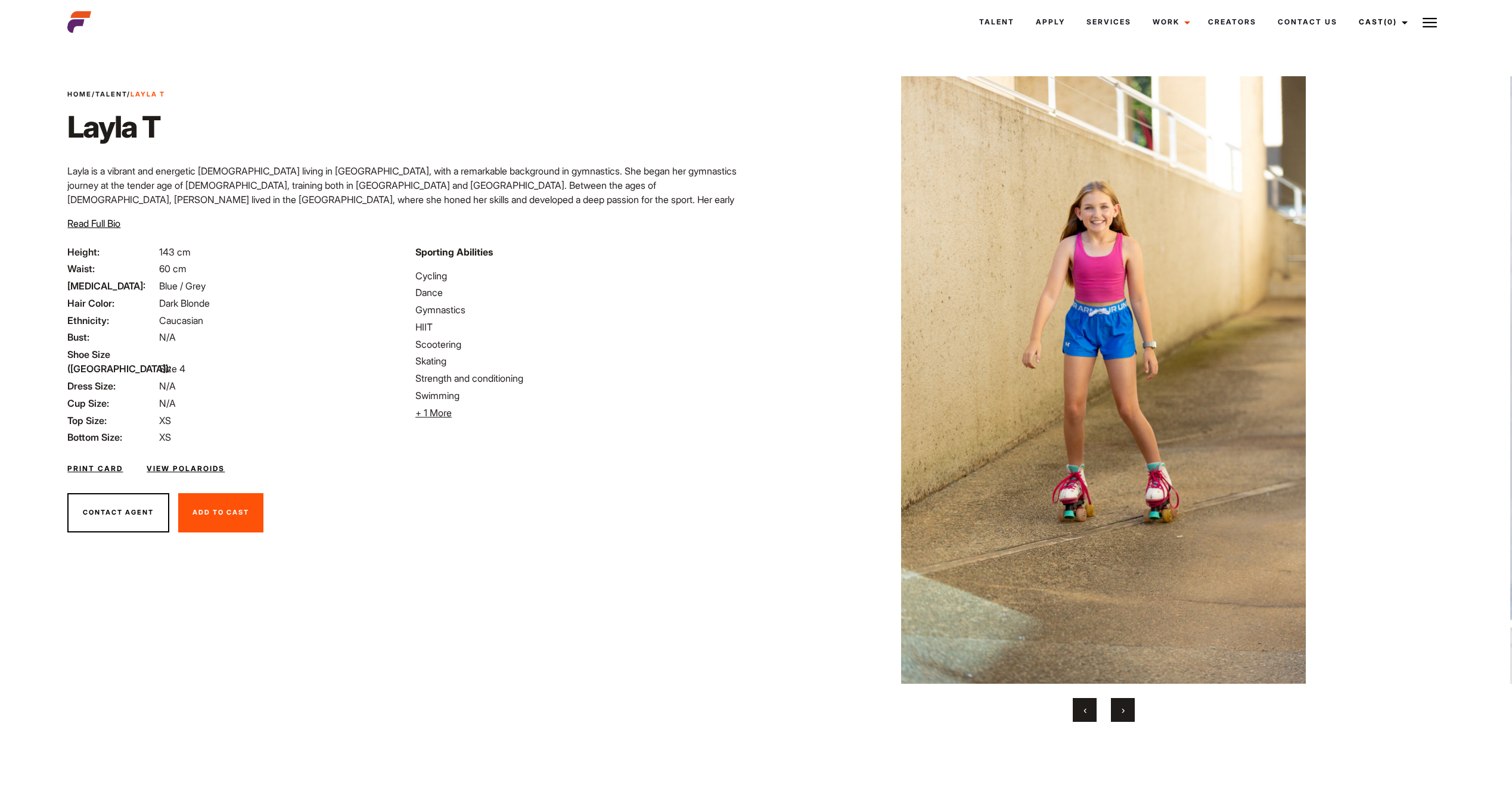
click at [1075, 714] on button "‹" at bounding box center [1083, 709] width 24 height 24
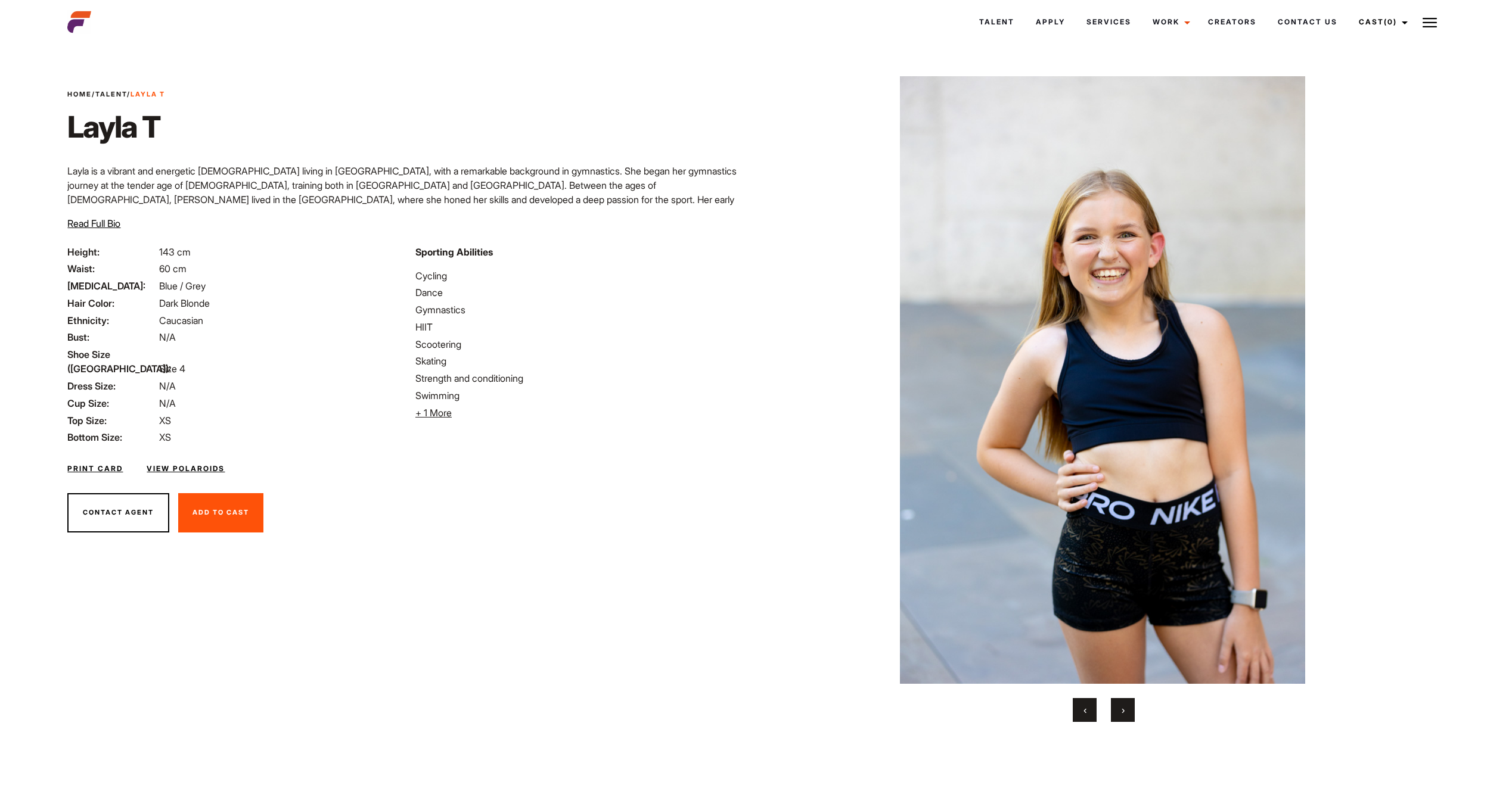
click at [1073, 714] on button "‹" at bounding box center [1083, 709] width 24 height 24
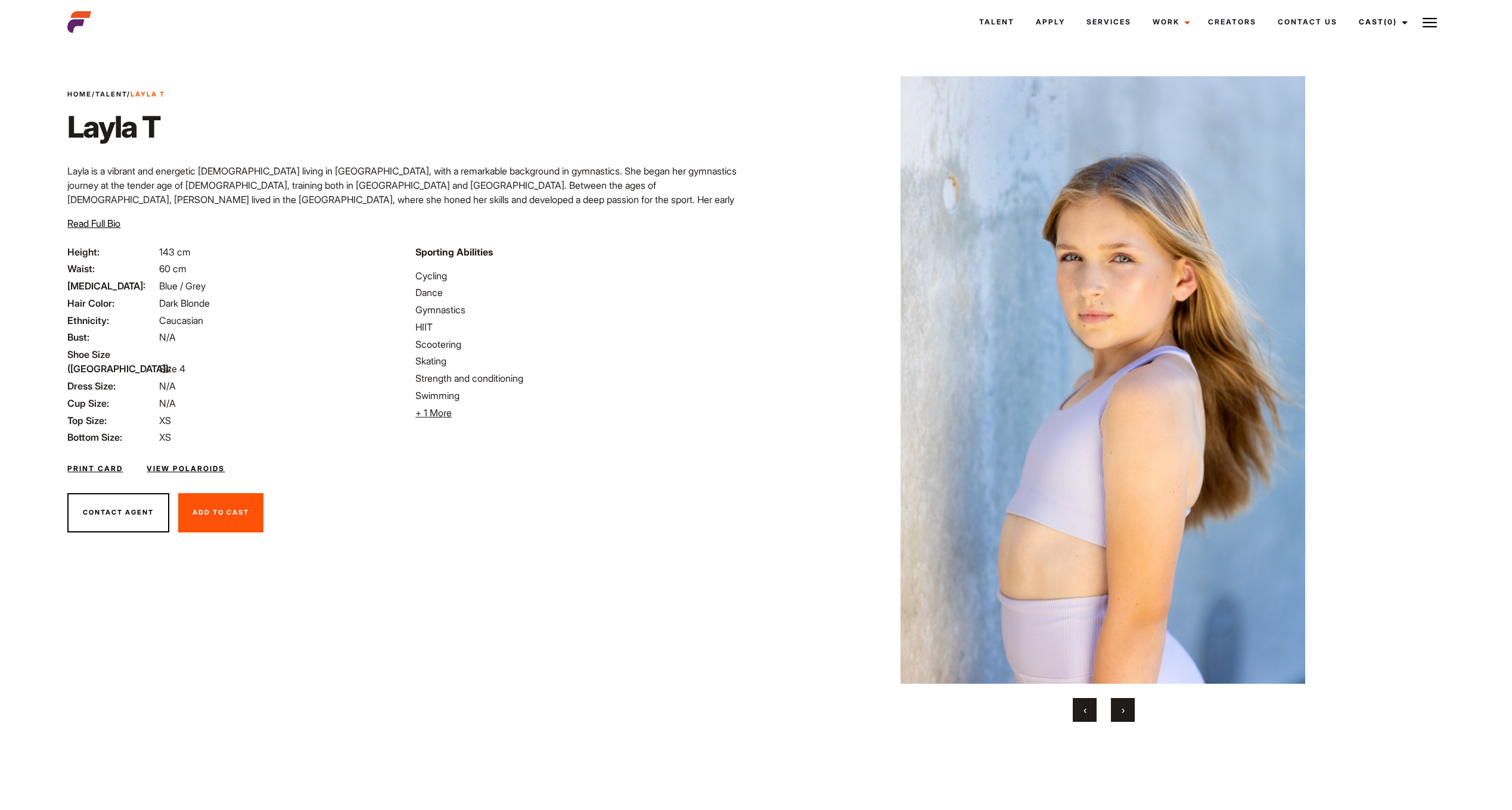
click at [1073, 714] on button "‹" at bounding box center [1083, 709] width 24 height 24
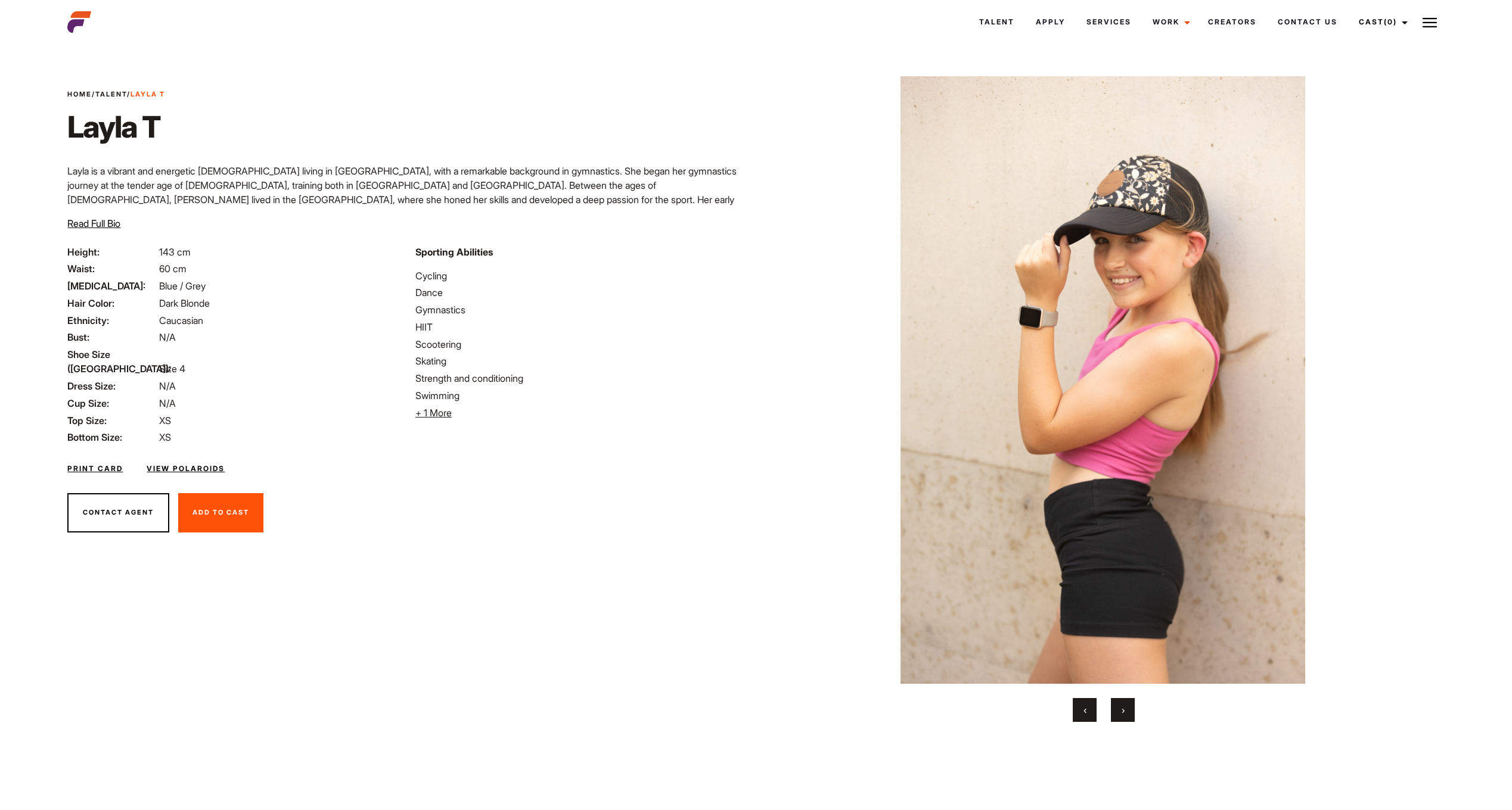
click at [1073, 714] on button "‹" at bounding box center [1083, 709] width 24 height 24
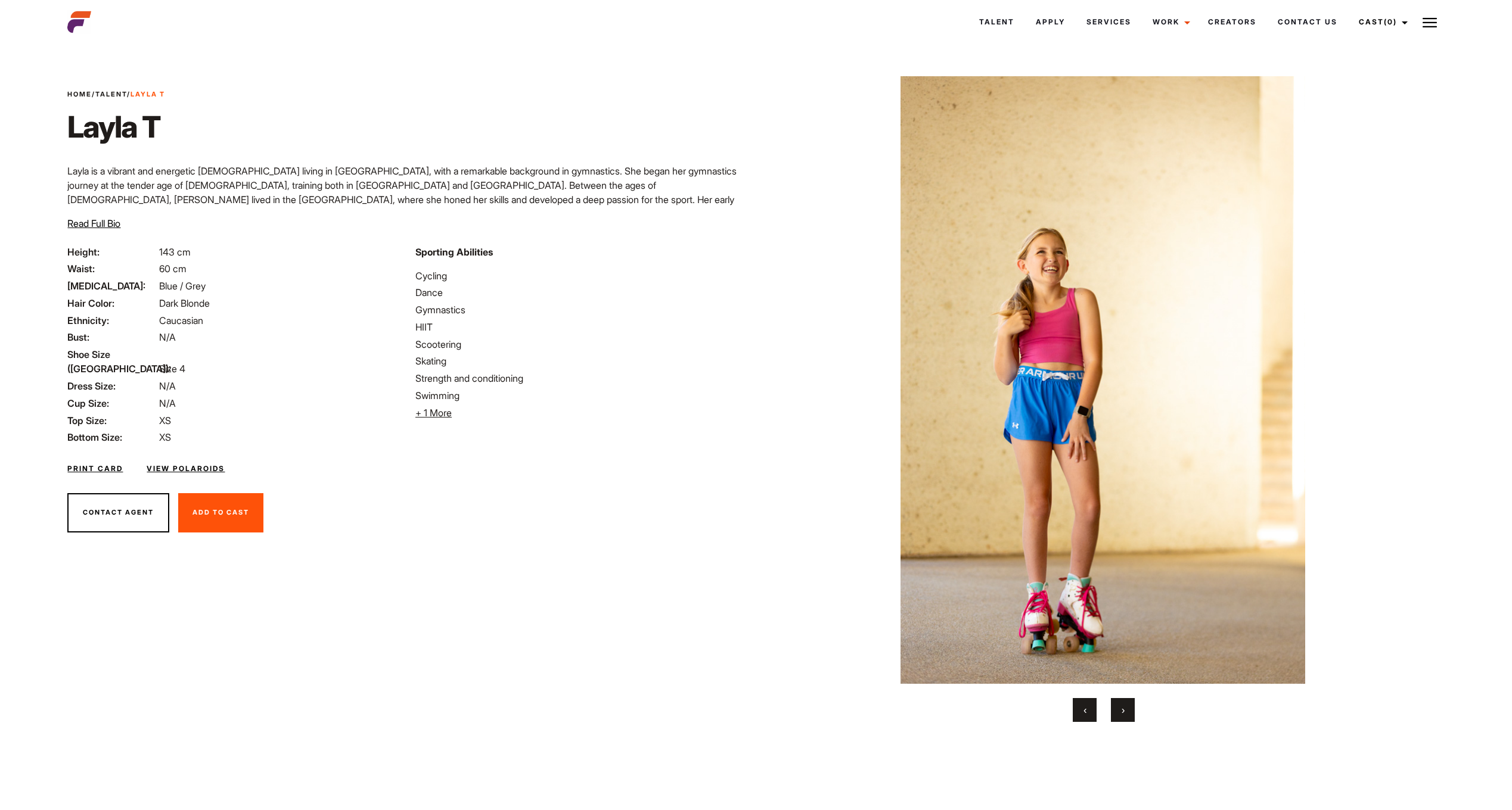
click at [1073, 714] on button "‹" at bounding box center [1083, 709] width 24 height 24
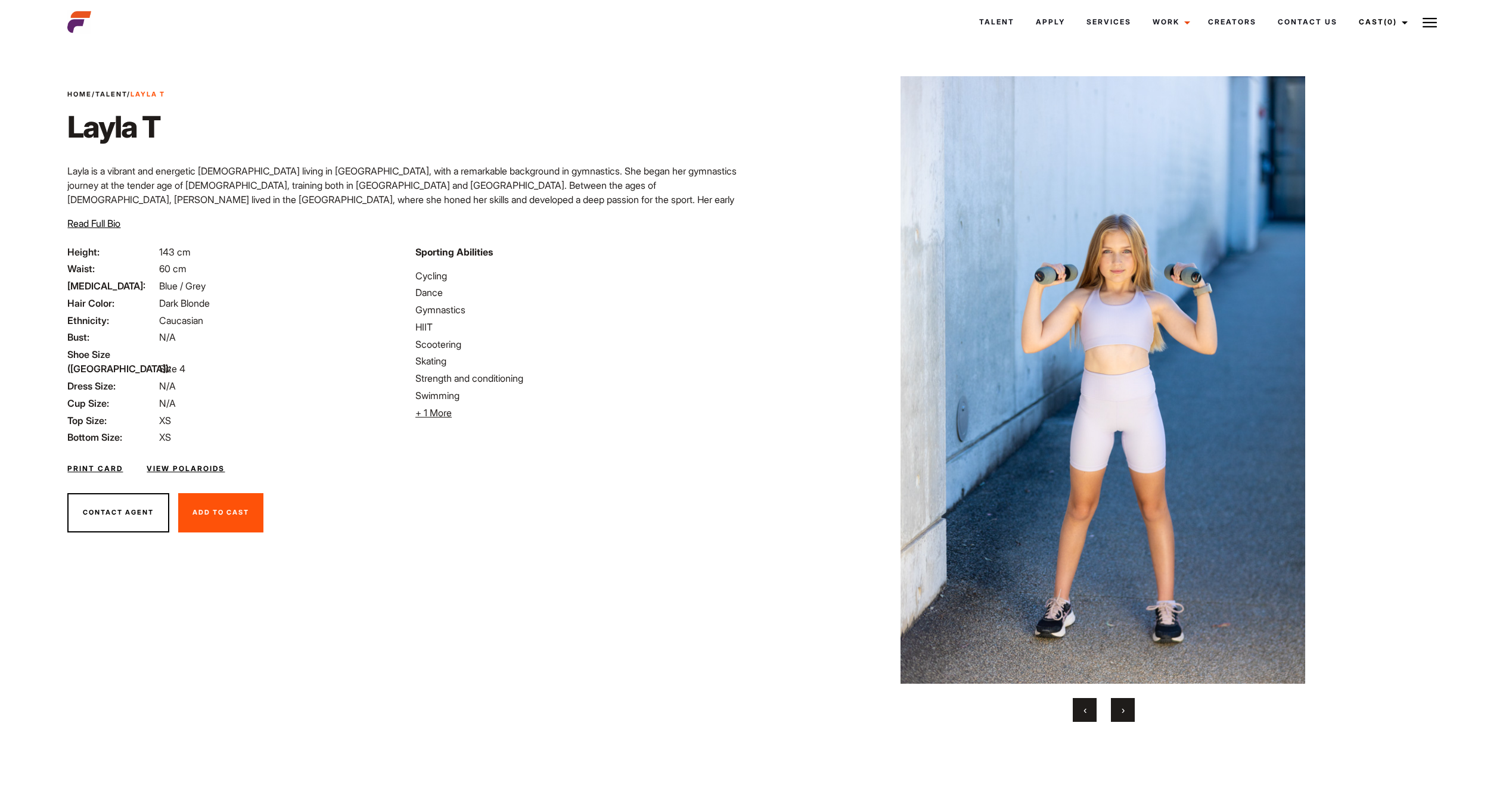
click at [1073, 714] on button "‹" at bounding box center [1083, 709] width 24 height 24
